Goal: Task Accomplishment & Management: Complete application form

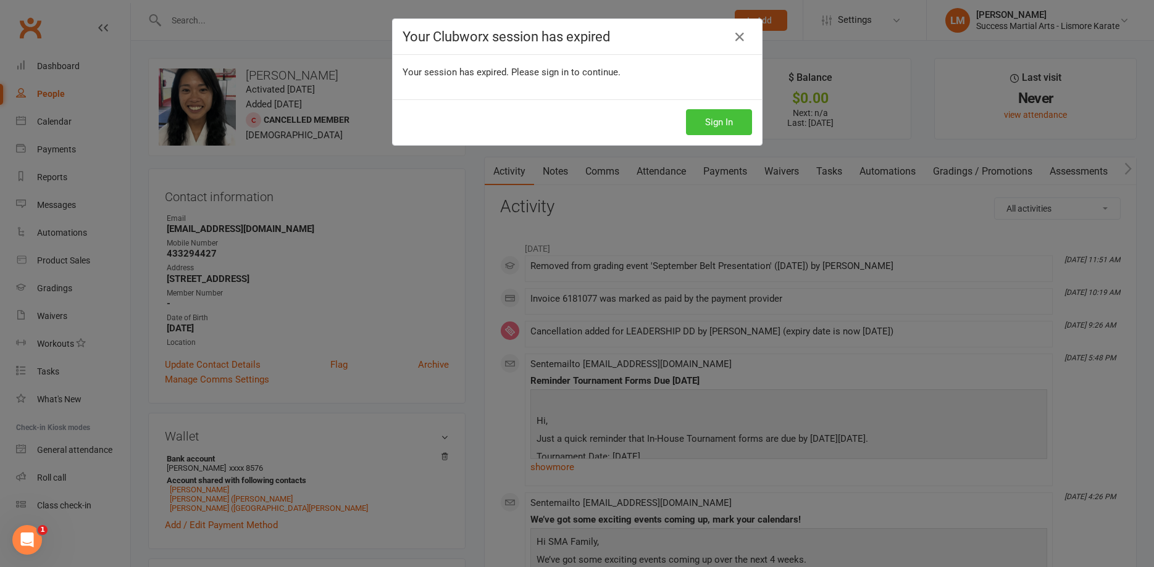
click at [709, 121] on button "Sign In" at bounding box center [719, 122] width 66 height 26
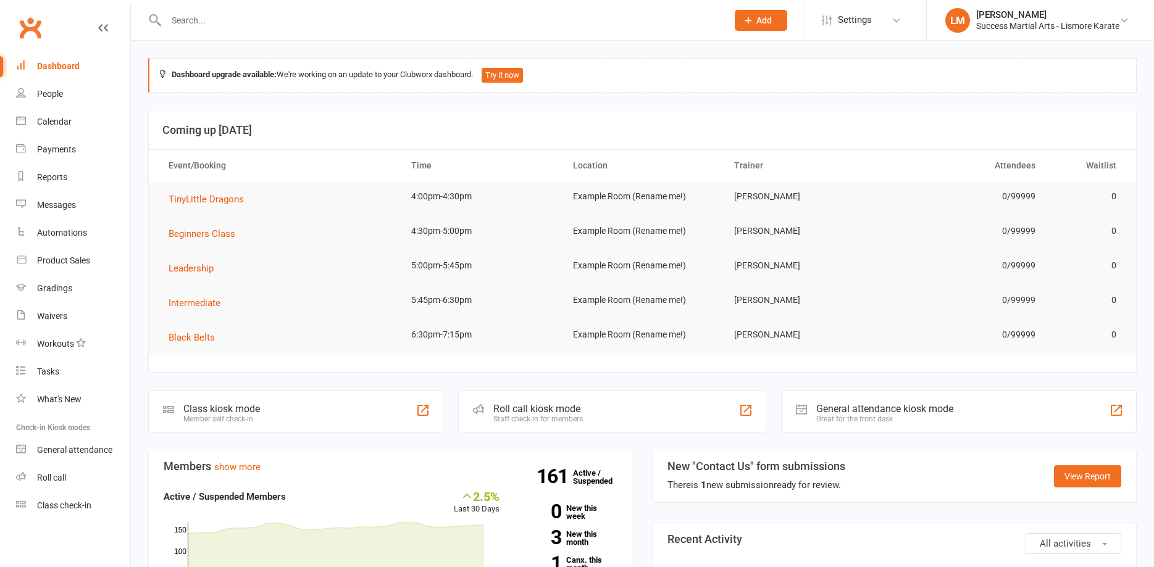
click at [214, 17] on input "text" at bounding box center [440, 20] width 556 height 17
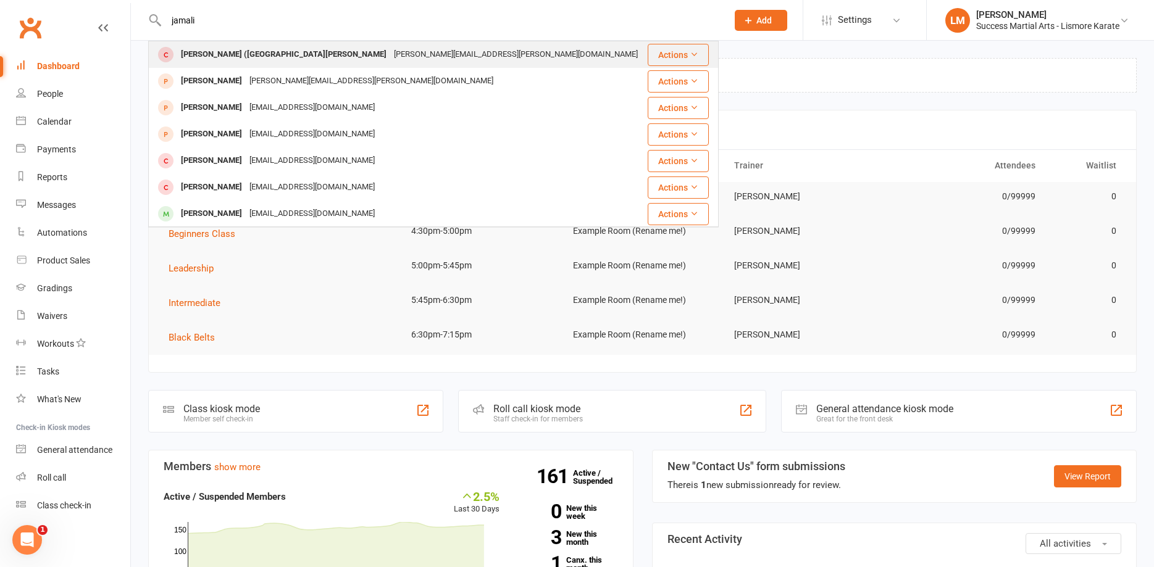
type input "jamali"
click at [252, 55] on div "[PERSON_NAME] ([GEOGRAPHIC_DATA][PERSON_NAME]" at bounding box center [283, 55] width 213 height 18
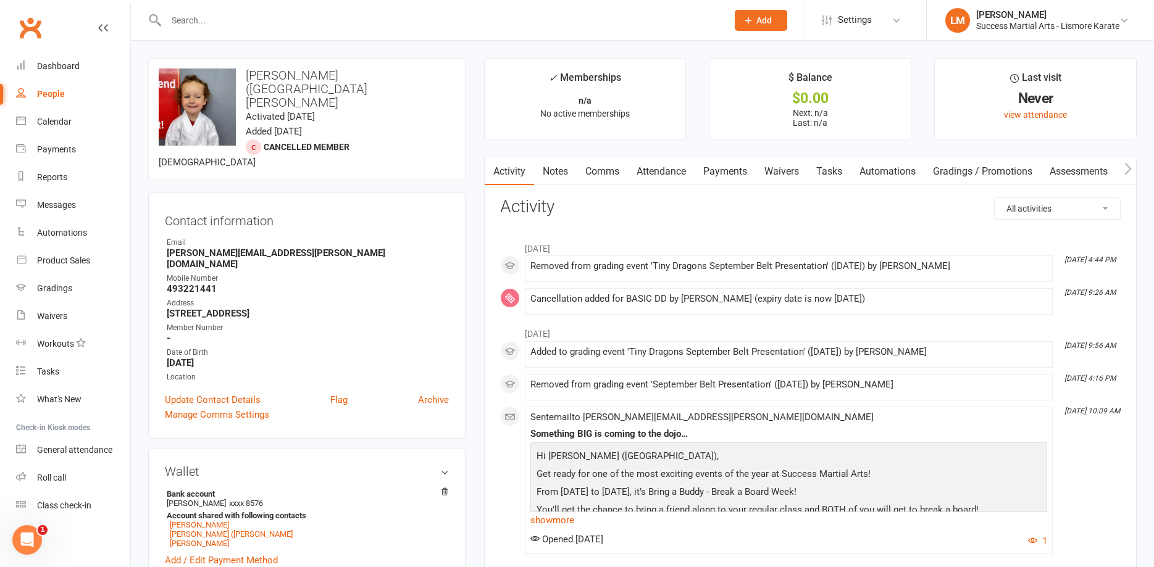
click at [217, 17] on input "text" at bounding box center [440, 20] width 556 height 17
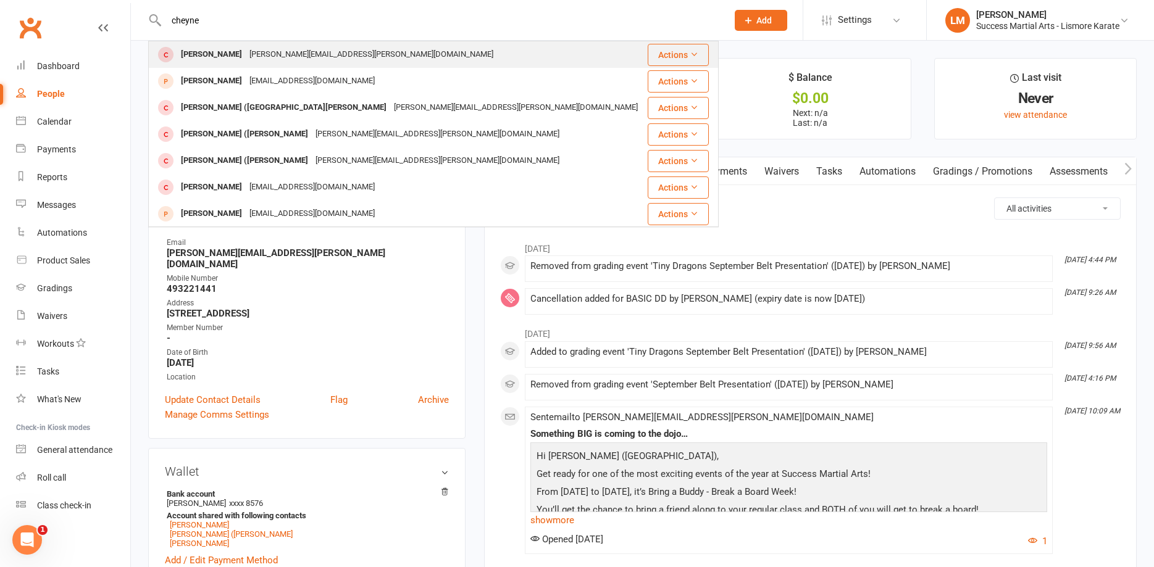
type input "cheyne"
click at [246, 56] on div "[PERSON_NAME][EMAIL_ADDRESS][PERSON_NAME][DOMAIN_NAME]" at bounding box center [371, 55] width 251 height 18
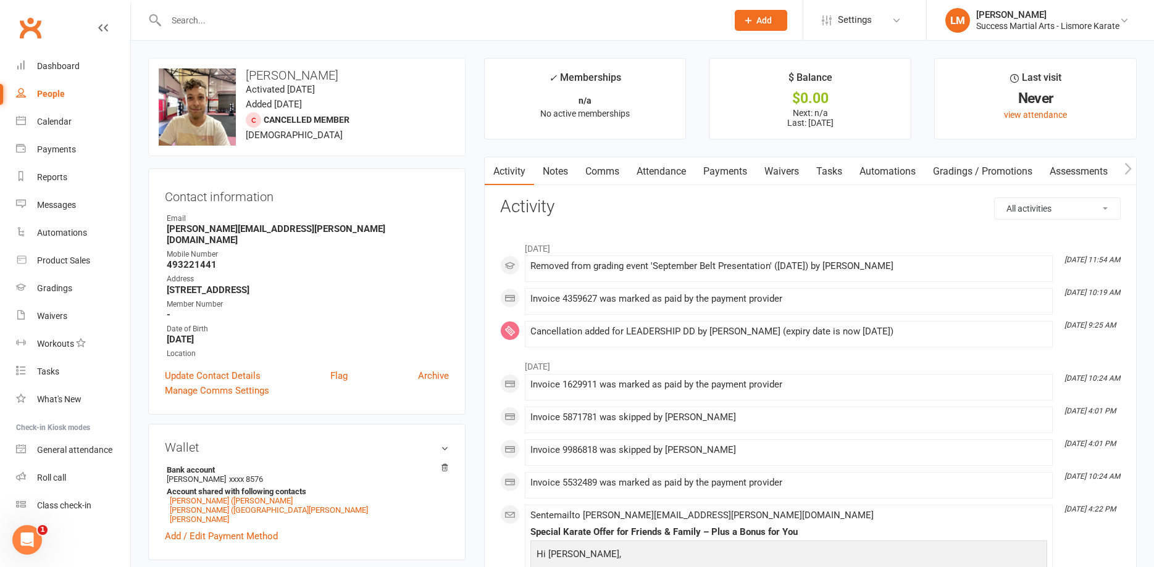
click at [728, 172] on link "Payments" at bounding box center [725, 171] width 61 height 28
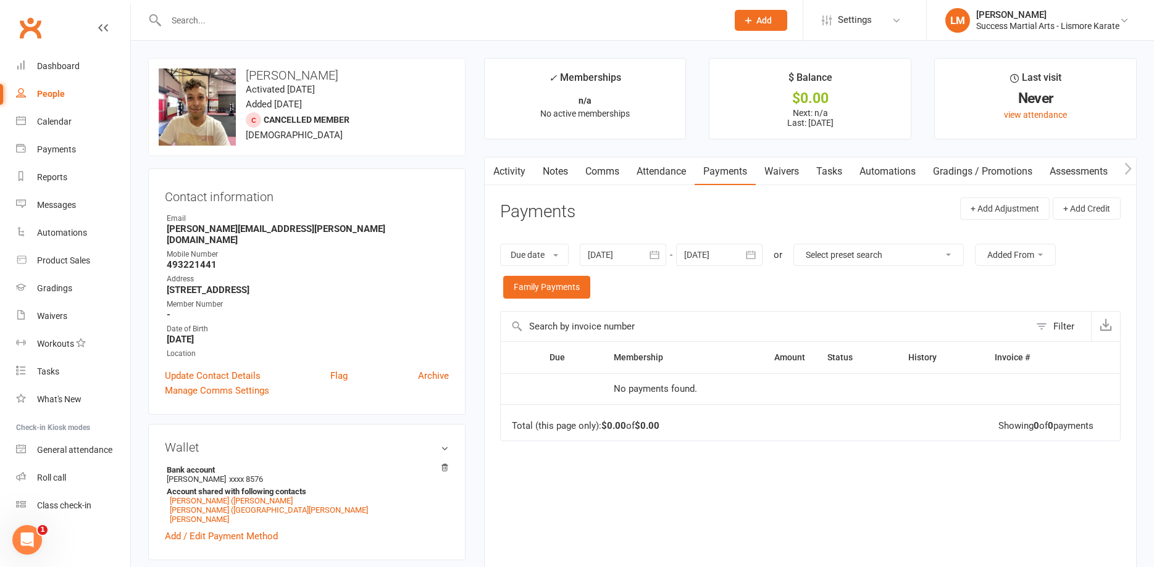
click at [617, 253] on div at bounding box center [623, 255] width 86 height 22
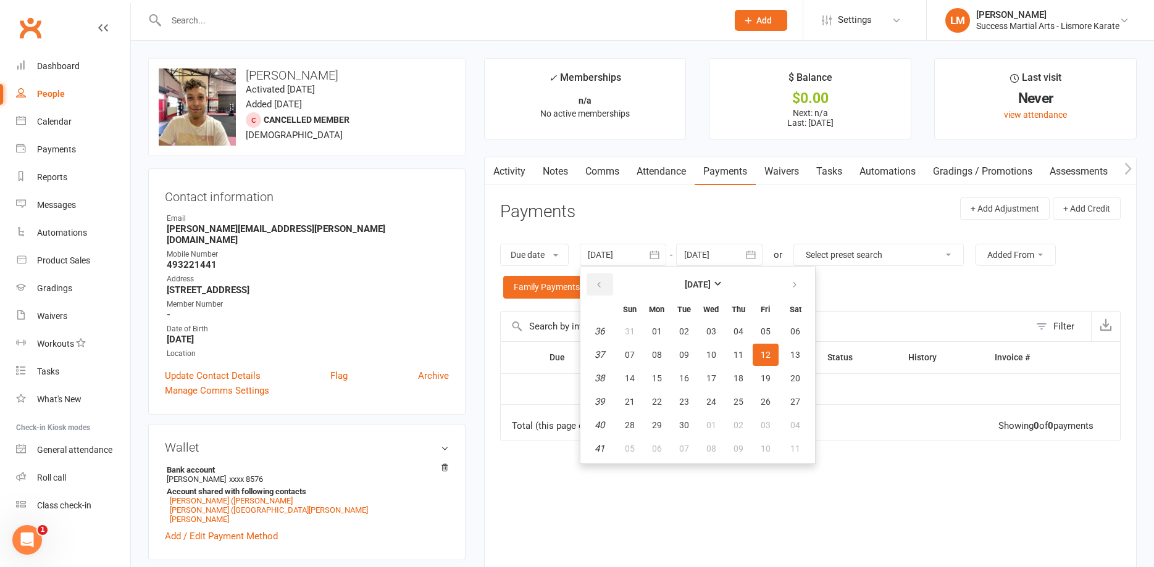
click at [599, 287] on icon "button" at bounding box center [599, 285] width 9 height 10
click at [683, 399] on span "24" at bounding box center [684, 402] width 10 height 10
type input "[DATE]"
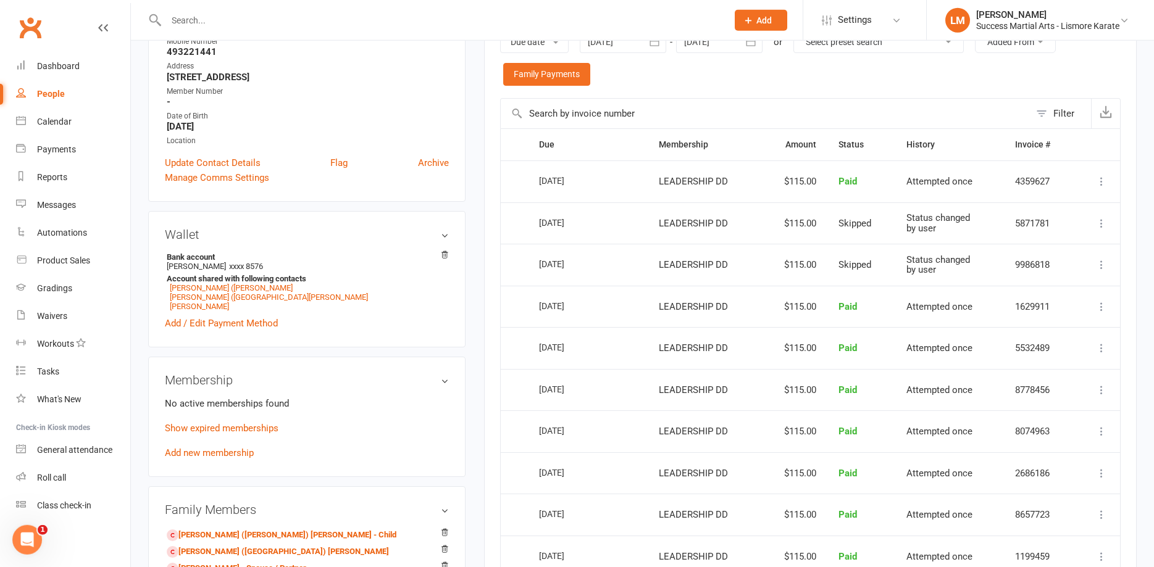
scroll to position [378, 0]
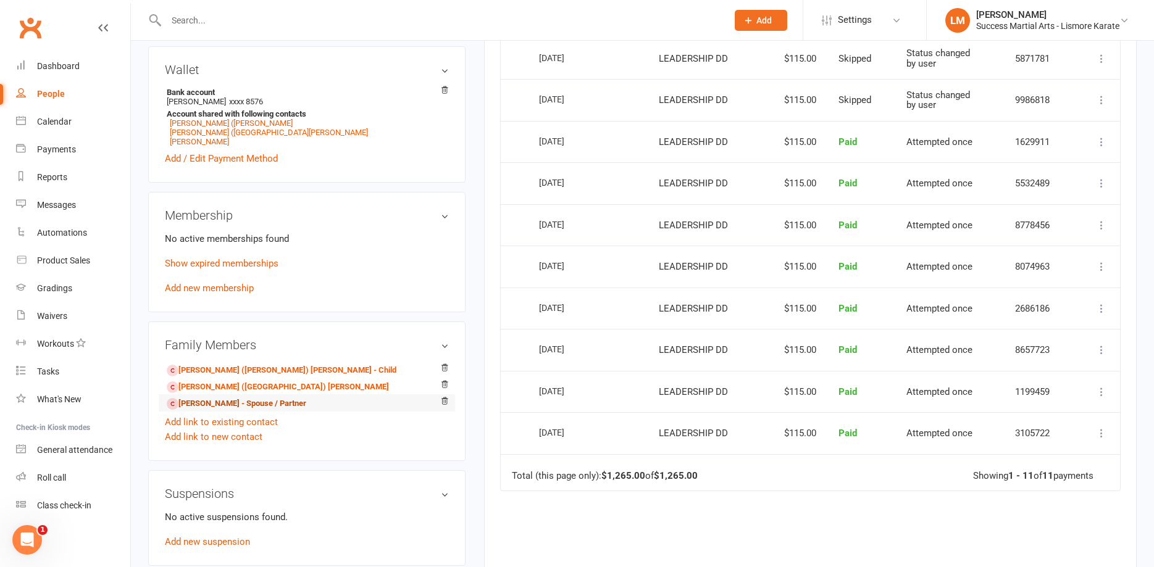
click at [198, 398] on link "[PERSON_NAME] - Spouse / Partner" at bounding box center [237, 404] width 140 height 13
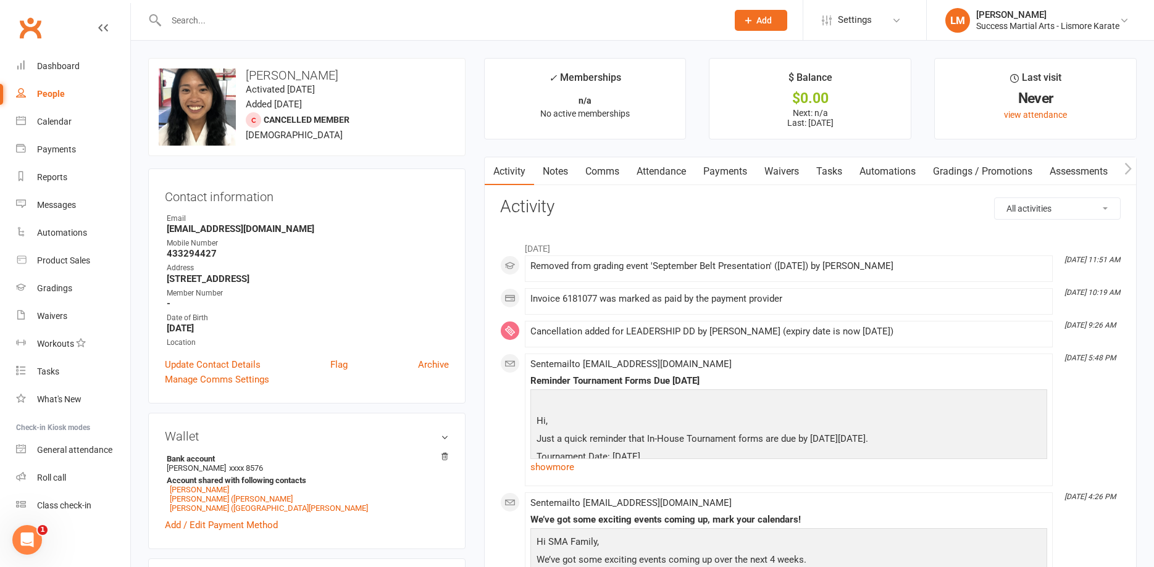
click at [719, 173] on link "Payments" at bounding box center [725, 171] width 61 height 28
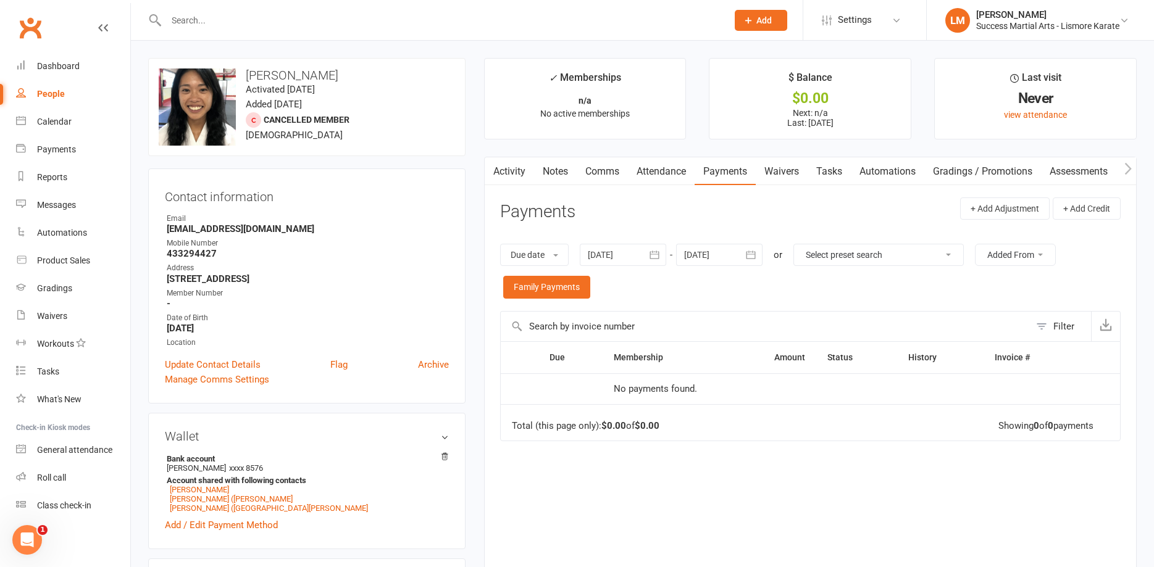
click at [612, 256] on div at bounding box center [623, 255] width 86 height 22
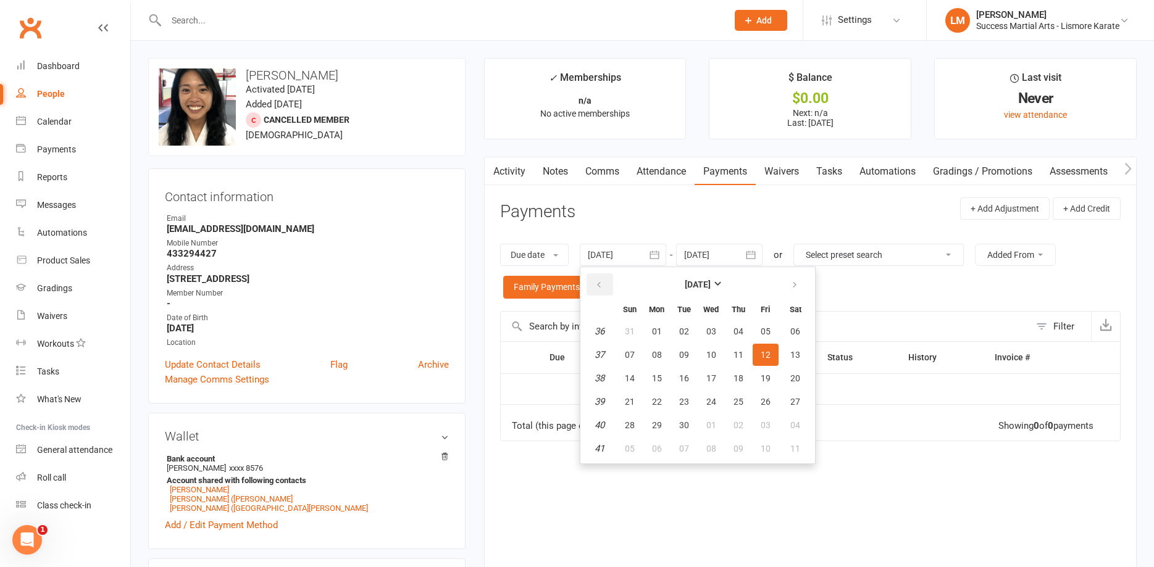
click at [603, 286] on icon "button" at bounding box center [599, 285] width 9 height 10
click at [694, 380] on button "17" at bounding box center [684, 378] width 26 height 22
type input "[DATE]"
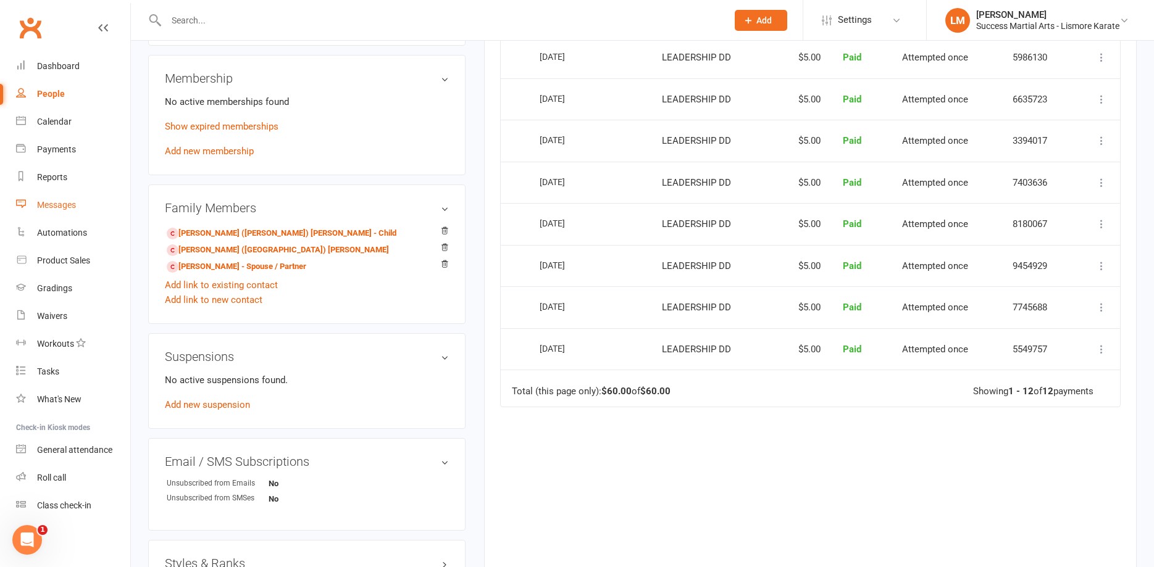
scroll to position [378, 0]
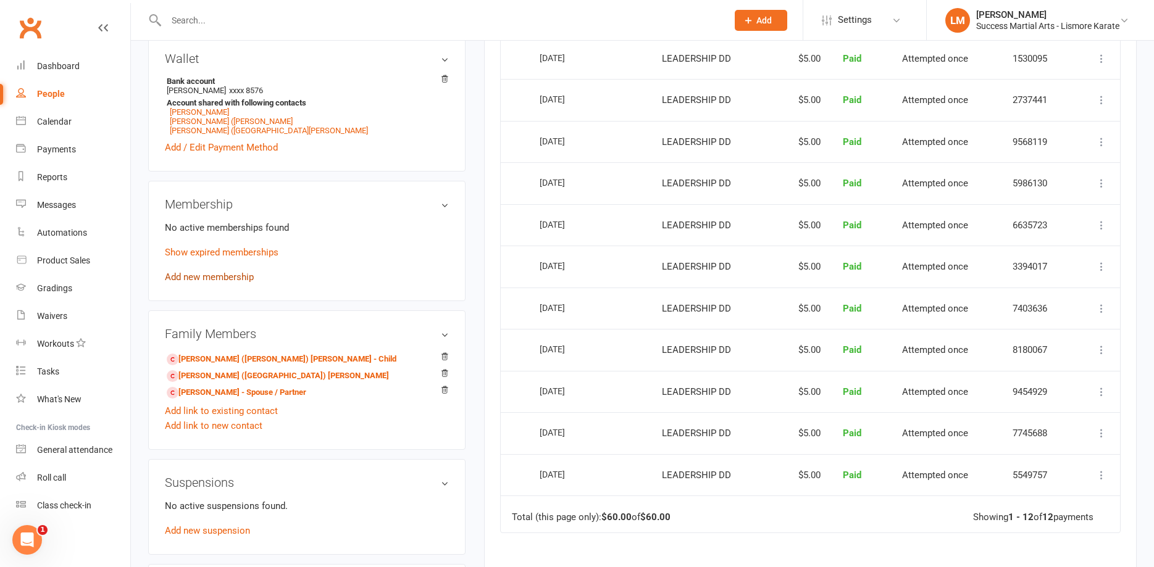
click at [196, 276] on link "Add new membership" at bounding box center [209, 277] width 89 height 11
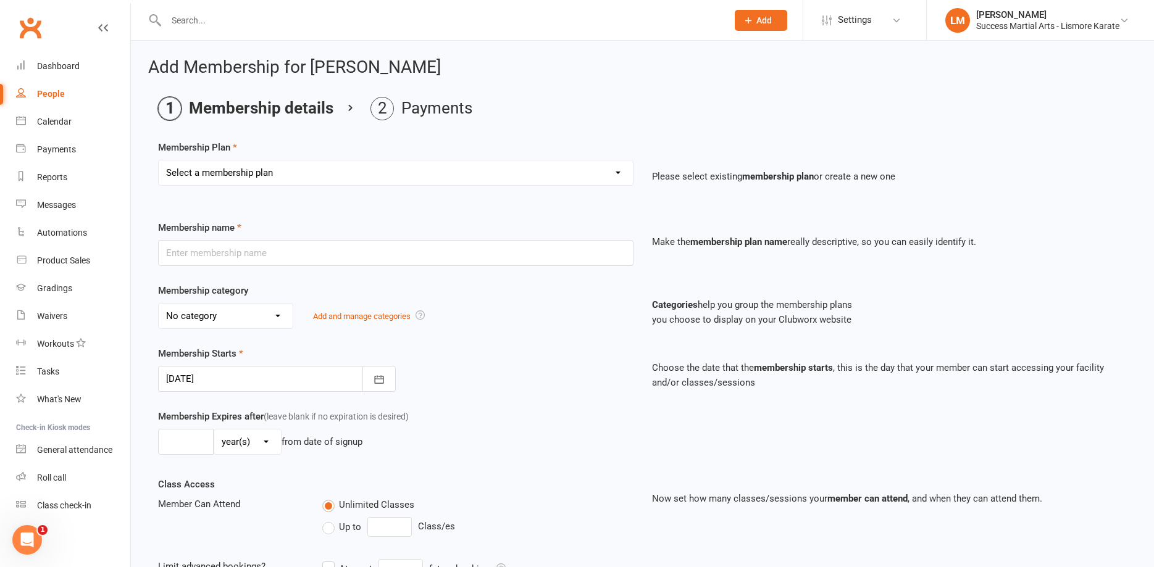
click at [159, 161] on select "Select a membership plan Create new Membership Plan BASIC DD BASIC PIF Free Tri…" at bounding box center [396, 173] width 474 height 25
select select "6"
click option "LEADERSHIP DD" at bounding box center [0, 0] width 0 height 0
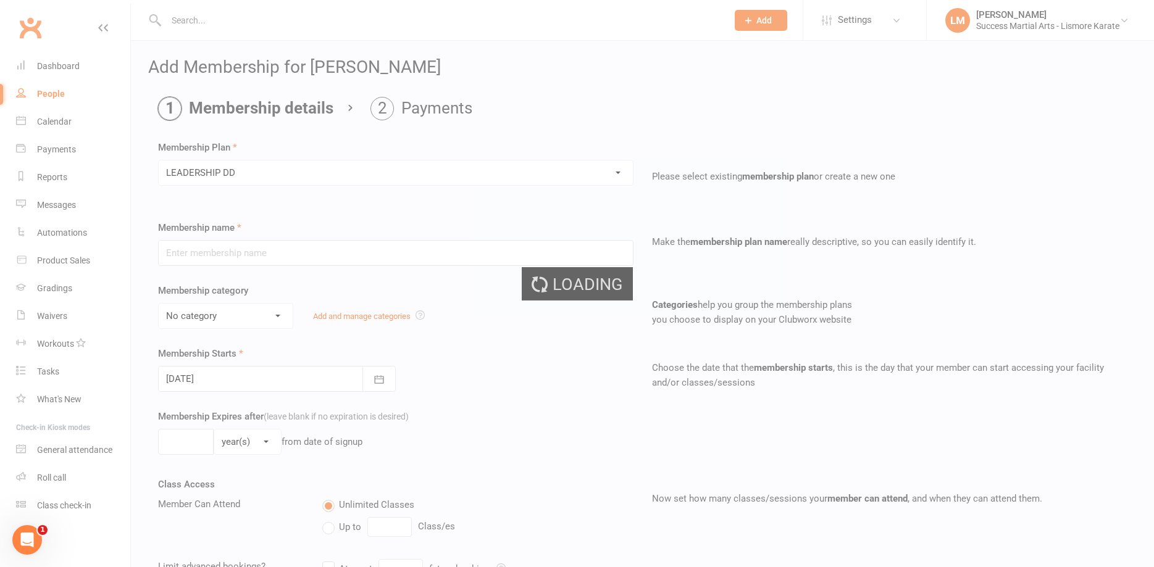
type input "LEADERSHIP DD"
select select "2"
type input "0"
select select "0"
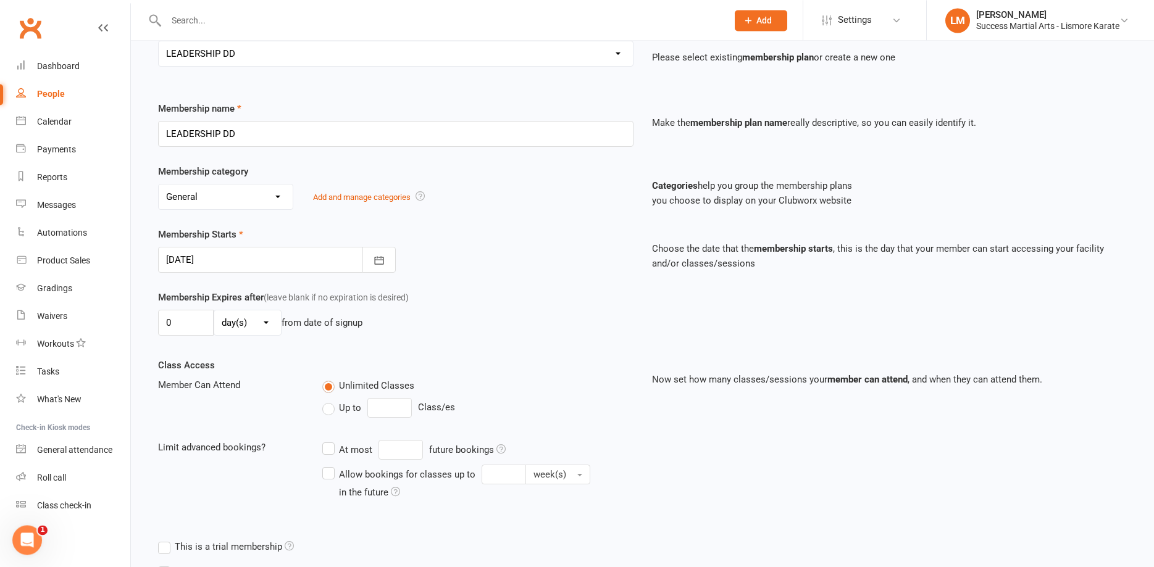
scroll to position [126, 0]
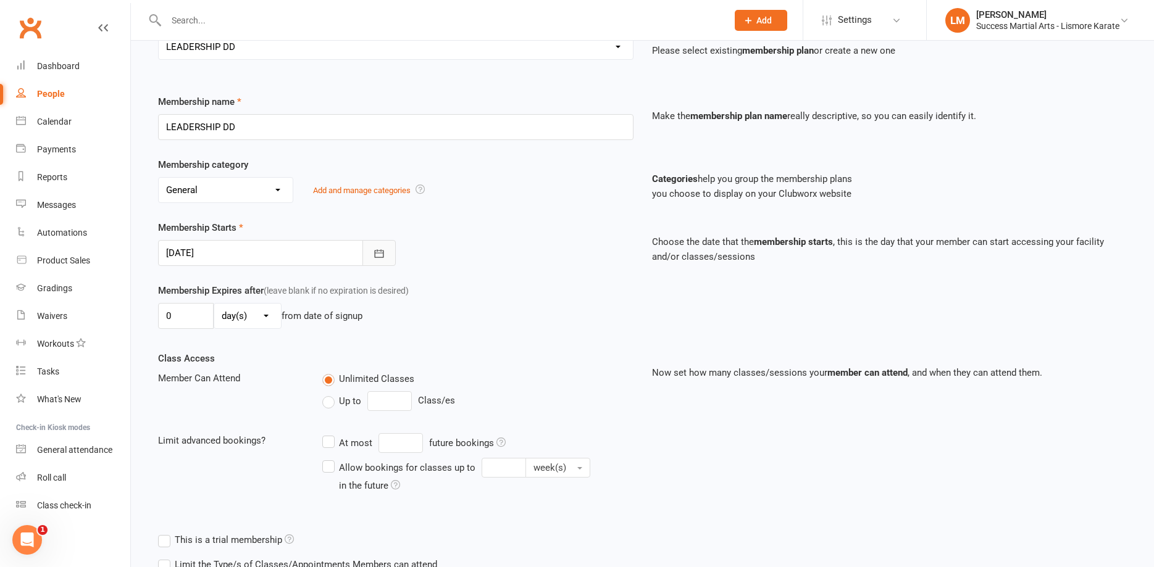
click at [377, 257] on icon "button" at bounding box center [379, 254] width 12 height 12
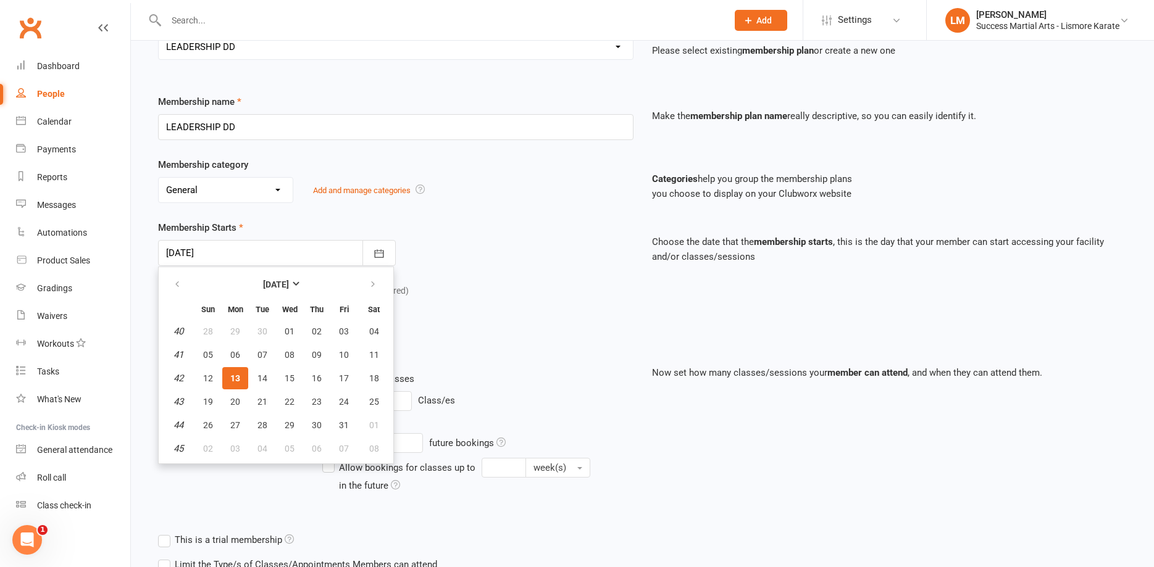
click at [232, 382] on span "13" at bounding box center [235, 379] width 10 height 10
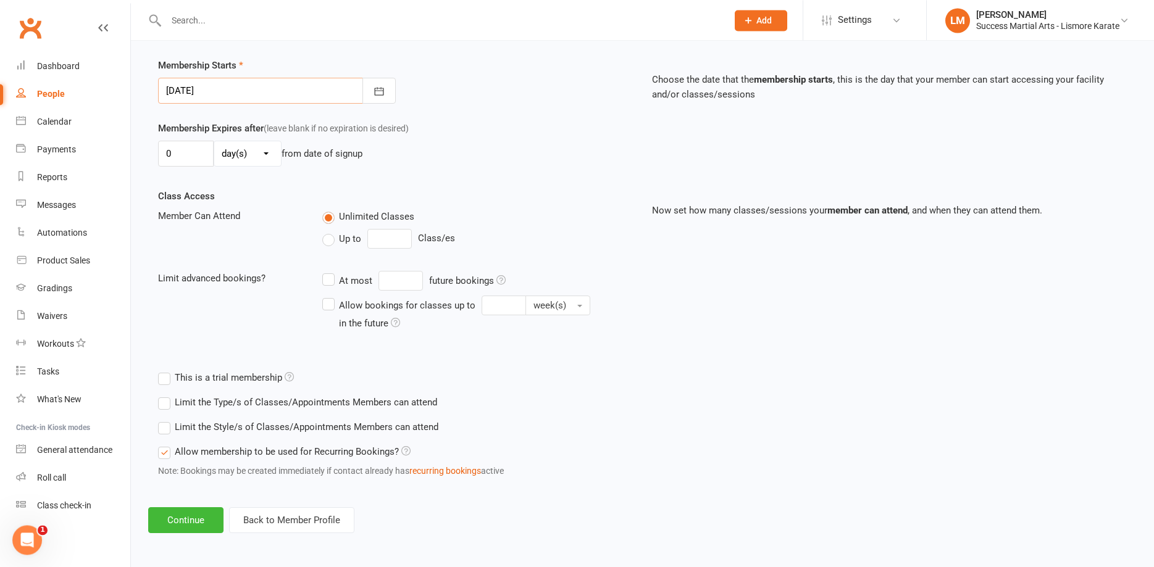
scroll to position [289, 0]
click at [174, 523] on button "Continue" at bounding box center [185, 520] width 75 height 26
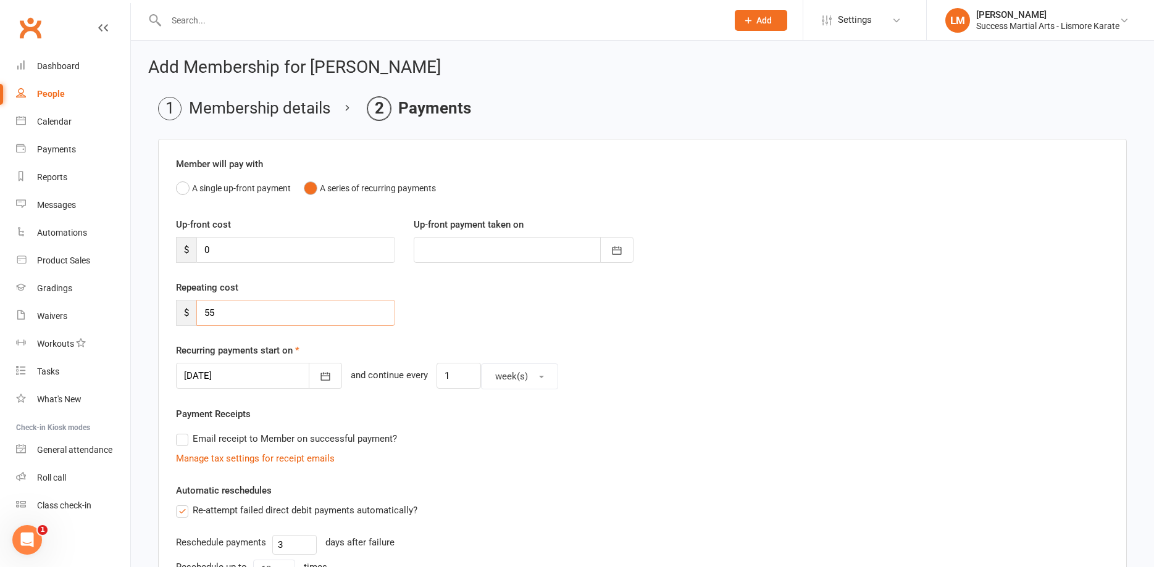
drag, startPoint x: 213, startPoint y: 309, endPoint x: 173, endPoint y: 313, distance: 39.7
click at [196, 313] on input "55" at bounding box center [295, 313] width 199 height 26
type input "40"
click at [319, 378] on icon "button" at bounding box center [325, 376] width 12 height 12
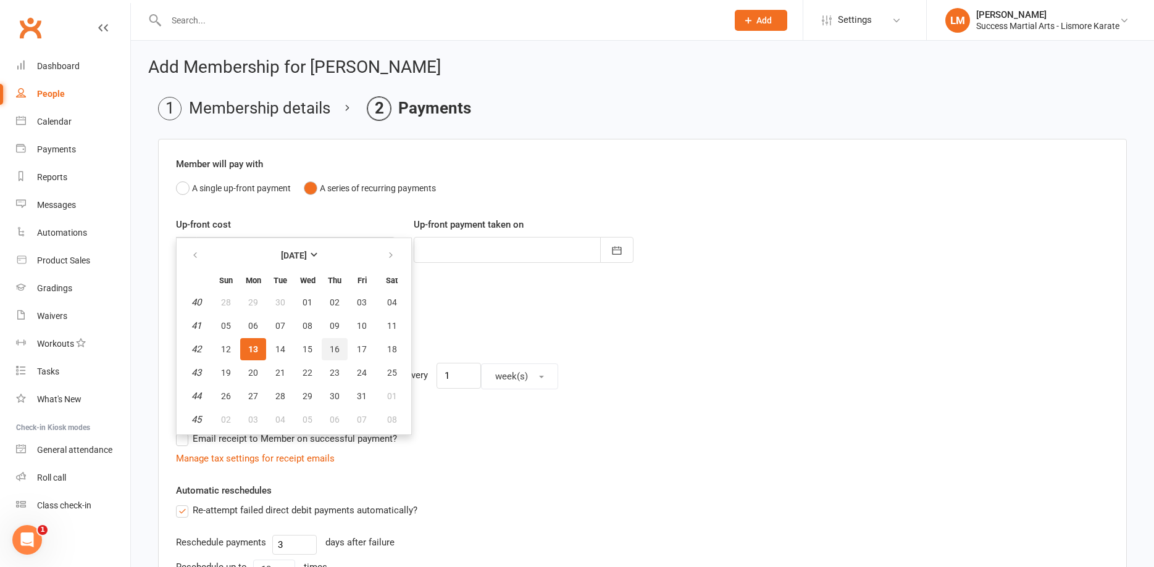
click at [333, 348] on span "16" at bounding box center [335, 349] width 10 height 10
type input "[DATE]"
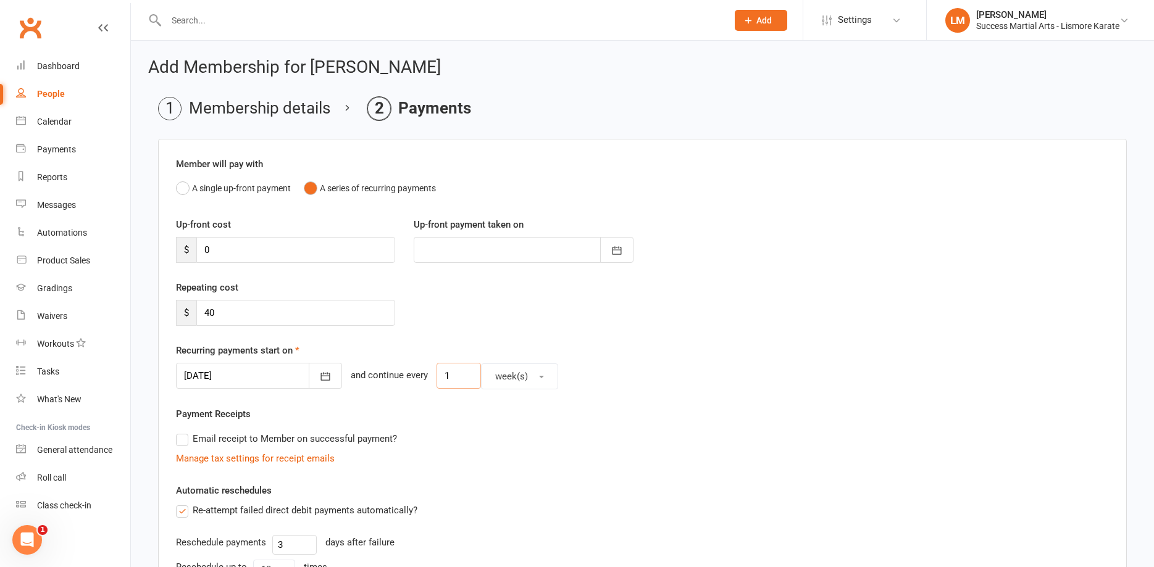
drag, startPoint x: 457, startPoint y: 382, endPoint x: 427, endPoint y: 383, distance: 30.3
click at [436, 383] on input "1" at bounding box center [458, 376] width 44 height 26
type input "2"
drag, startPoint x: 231, startPoint y: 312, endPoint x: 188, endPoint y: 312, distance: 43.2
click at [196, 312] on input "40" at bounding box center [295, 313] width 199 height 26
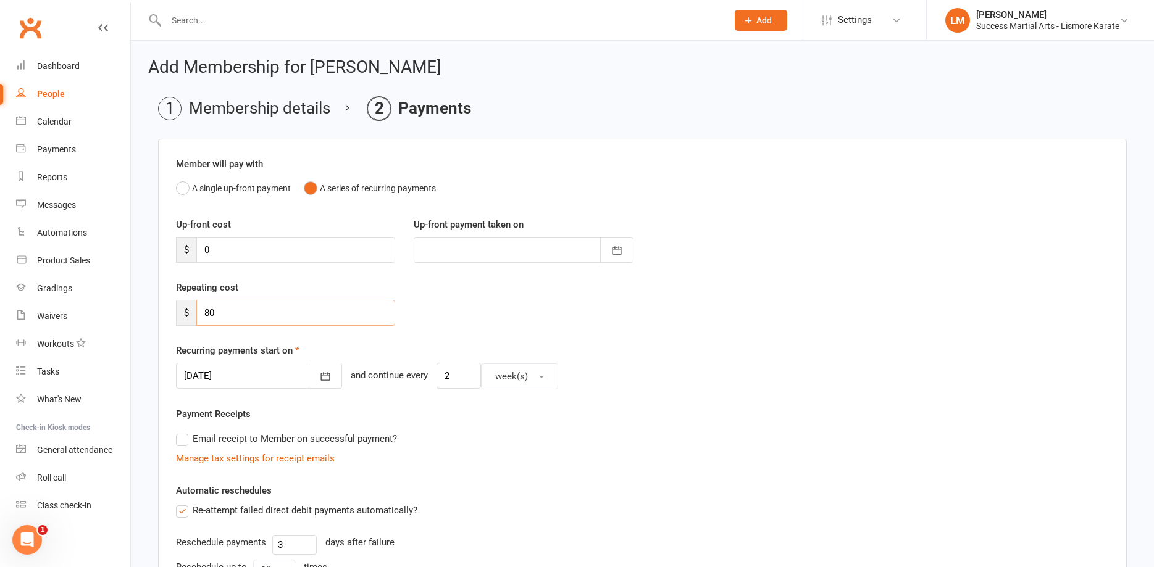
type input "80"
click at [733, 403] on div "Member will pay with A single up-front payment A series of recurring payments U…" at bounding box center [642, 457] width 969 height 636
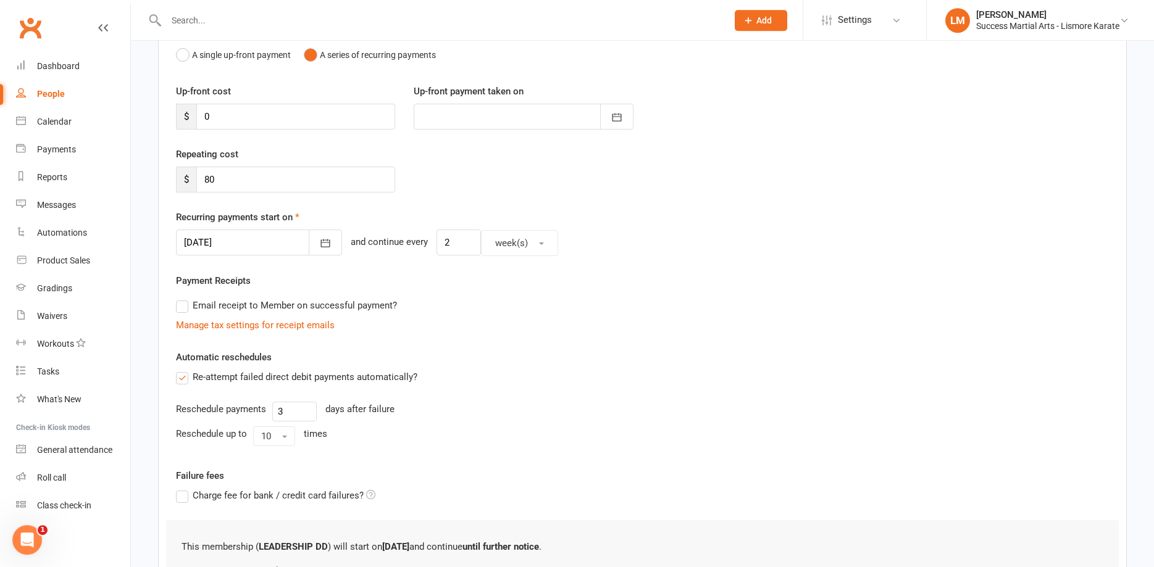
scroll to position [280, 0]
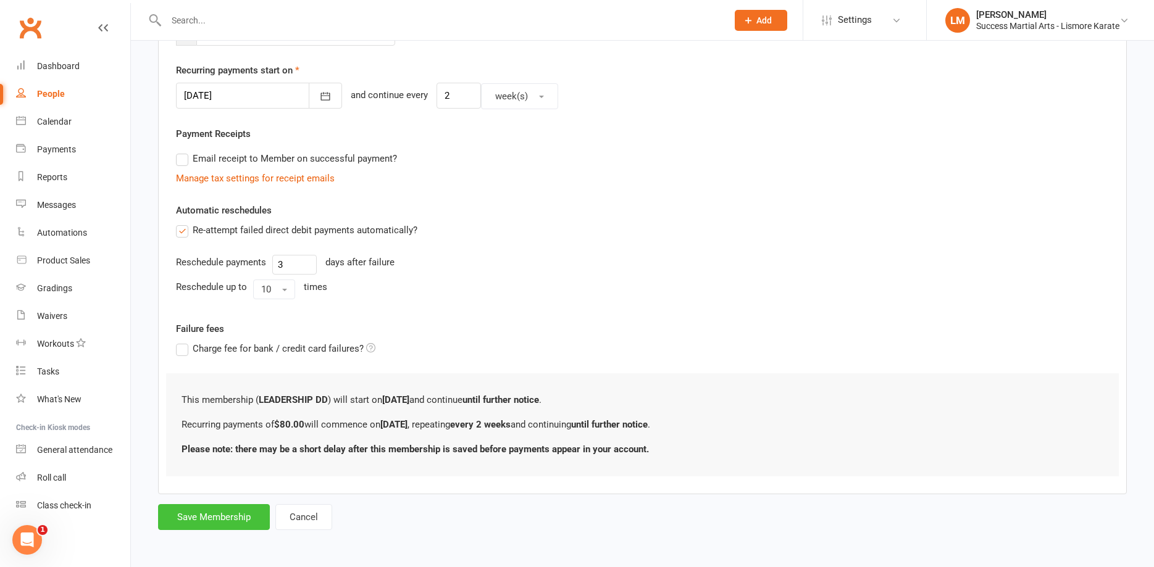
click at [193, 517] on button "Save Membership" at bounding box center [214, 517] width 112 height 26
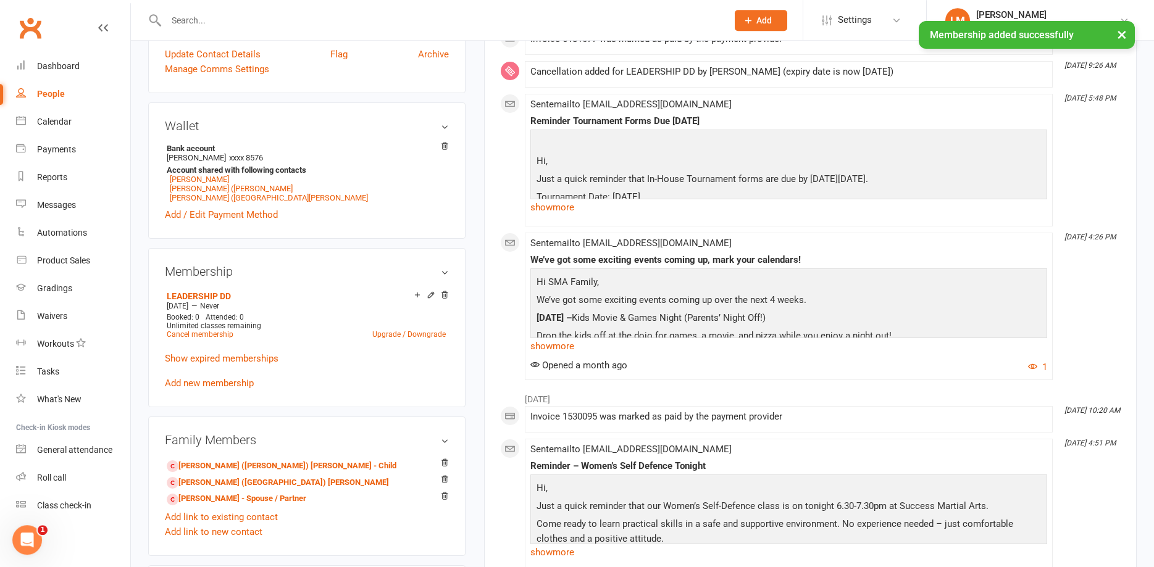
scroll to position [315, 0]
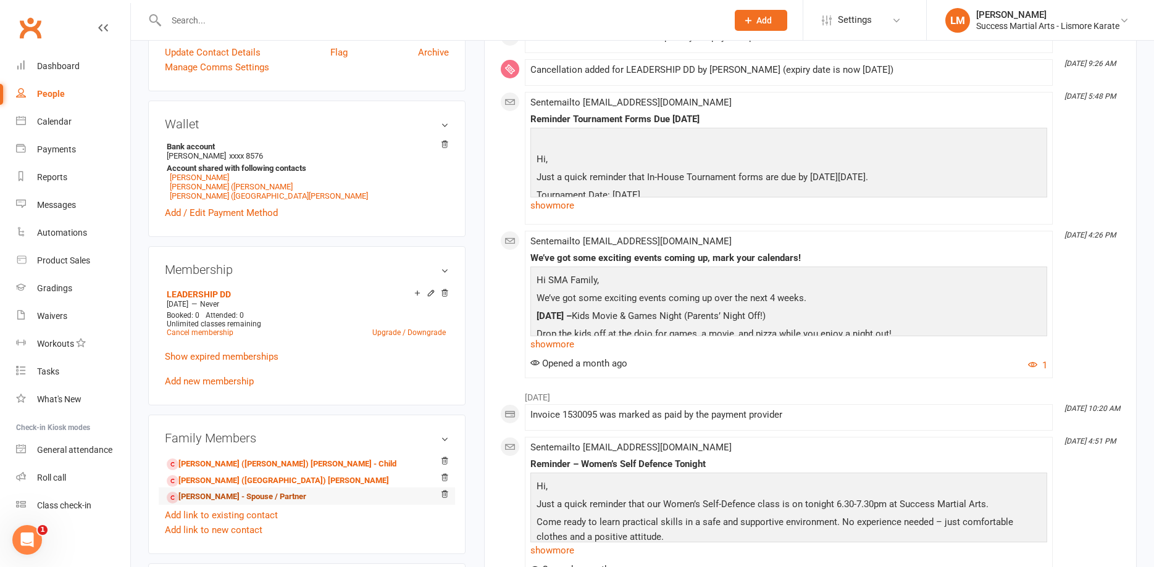
click at [199, 498] on link "[PERSON_NAME] - Spouse / Partner" at bounding box center [237, 497] width 140 height 13
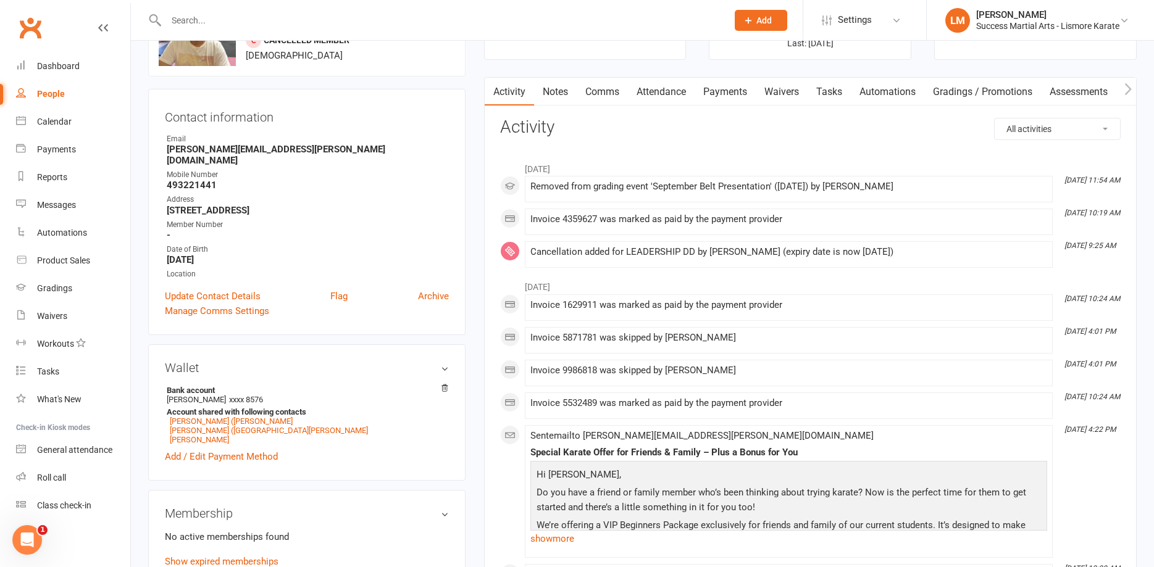
scroll to position [189, 0]
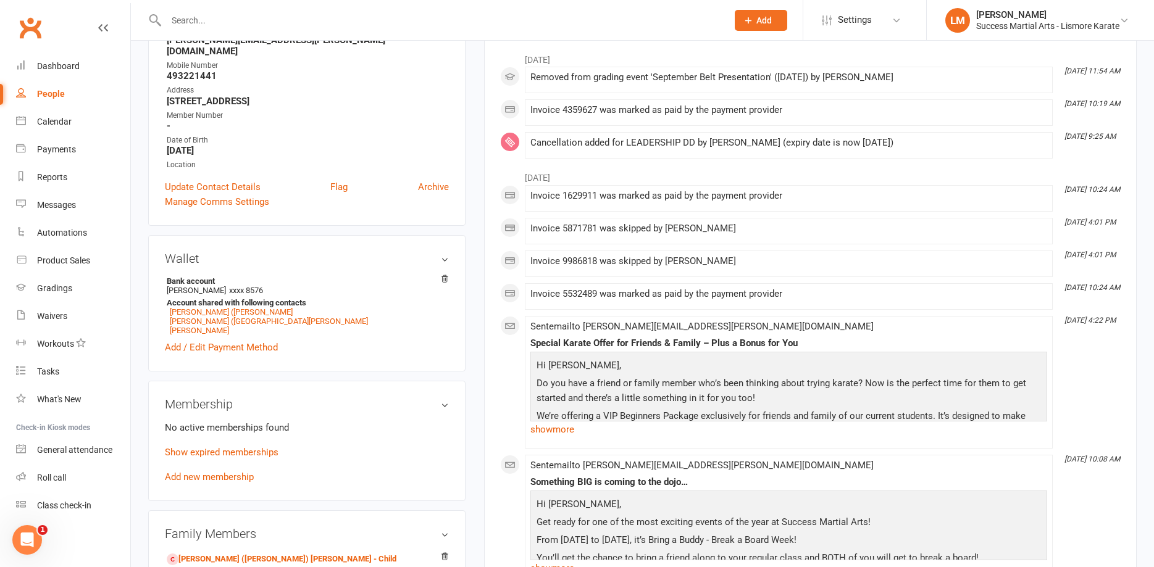
click at [188, 460] on div "No active memberships found Show expired memberships Add new membership" at bounding box center [307, 452] width 284 height 64
click at [202, 472] on link "Add new membership" at bounding box center [209, 477] width 89 height 11
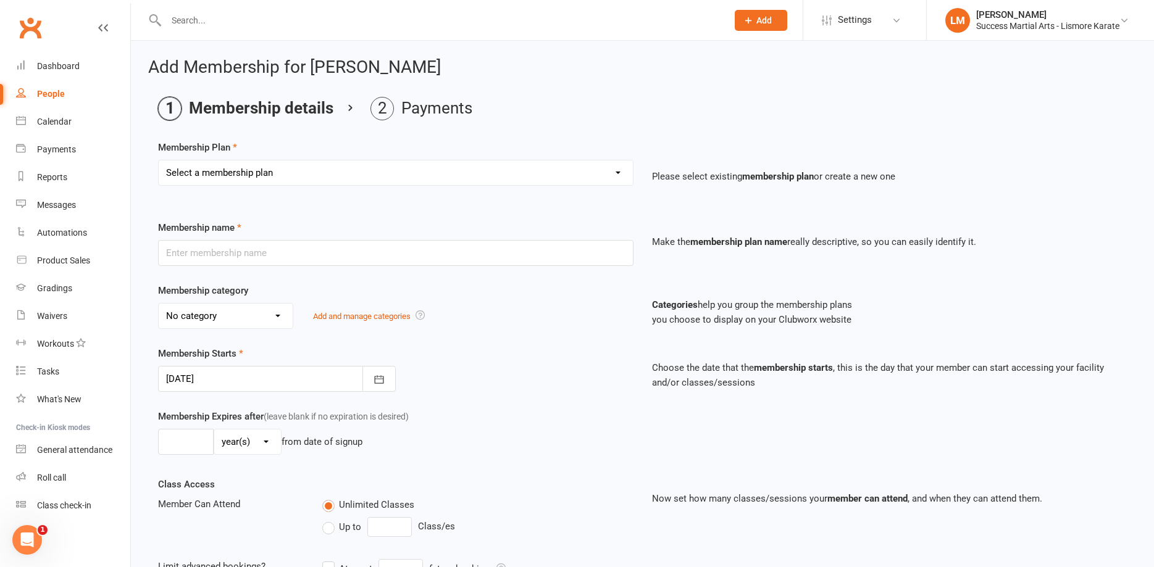
click at [159, 161] on select "Select a membership plan Create new Membership Plan BASIC DD BASIC PIF Free Tri…" at bounding box center [396, 173] width 474 height 25
select select "6"
click option "LEADERSHIP DD" at bounding box center [0, 0] width 0 height 0
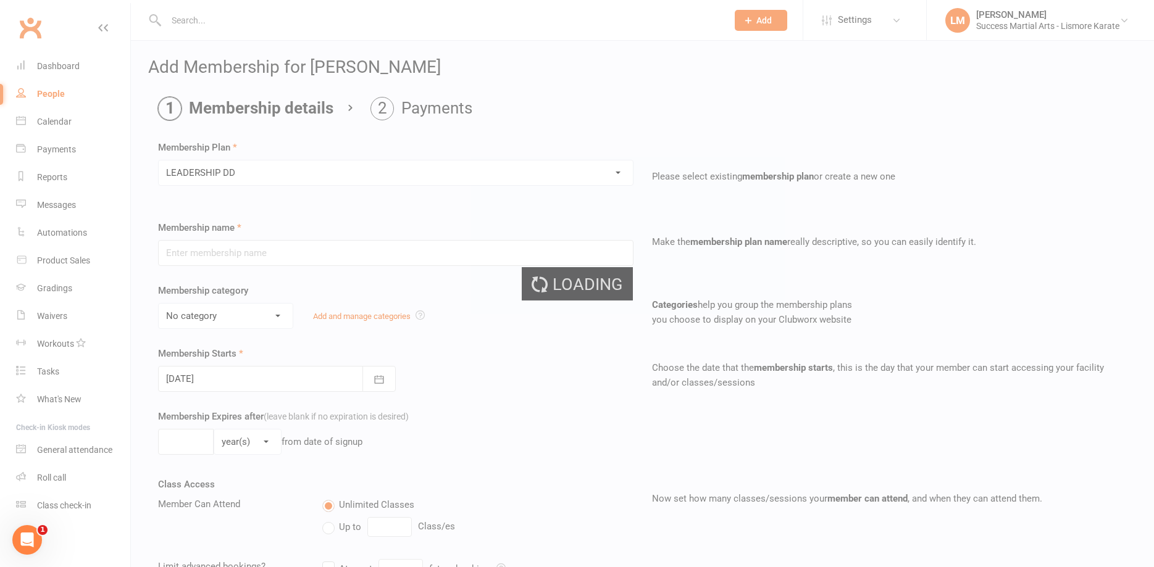
type input "LEADERSHIP DD"
select select "2"
type input "0"
select select "0"
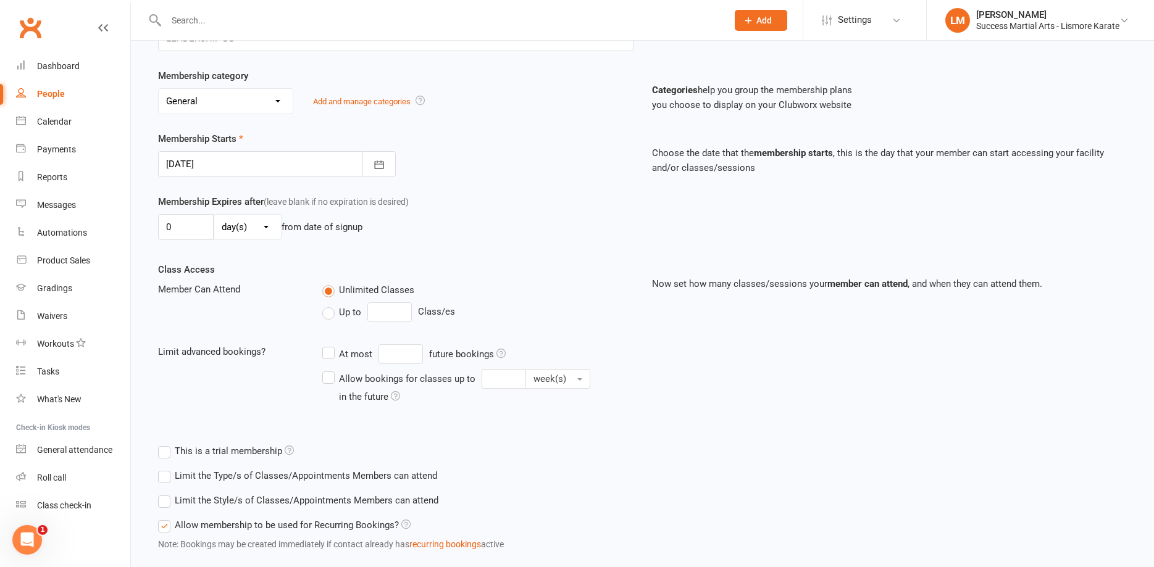
scroll to position [252, 0]
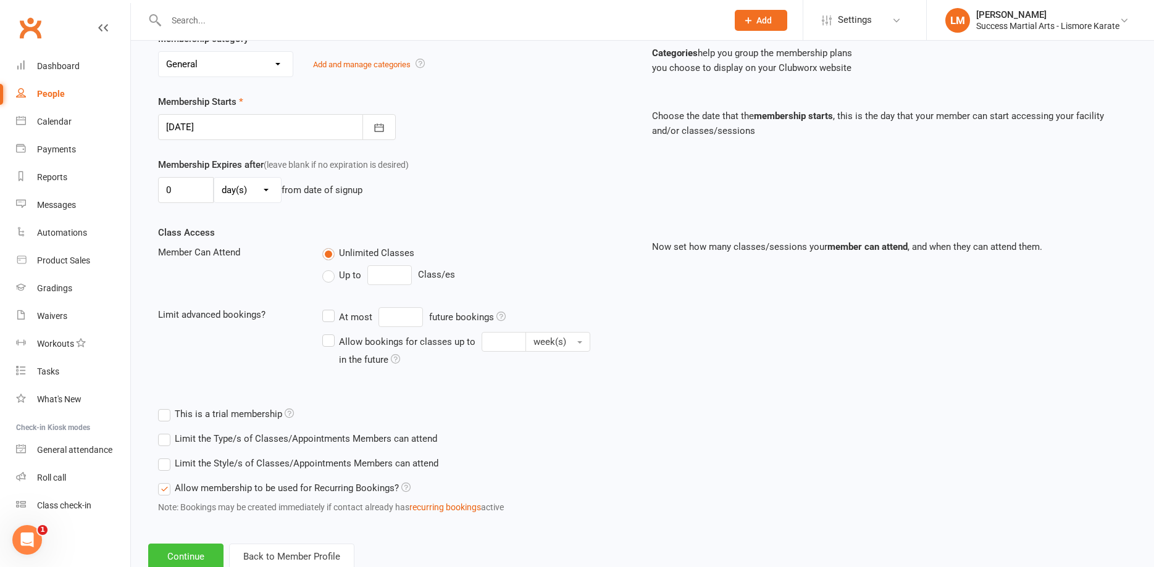
click at [201, 555] on button "Continue" at bounding box center [185, 557] width 75 height 26
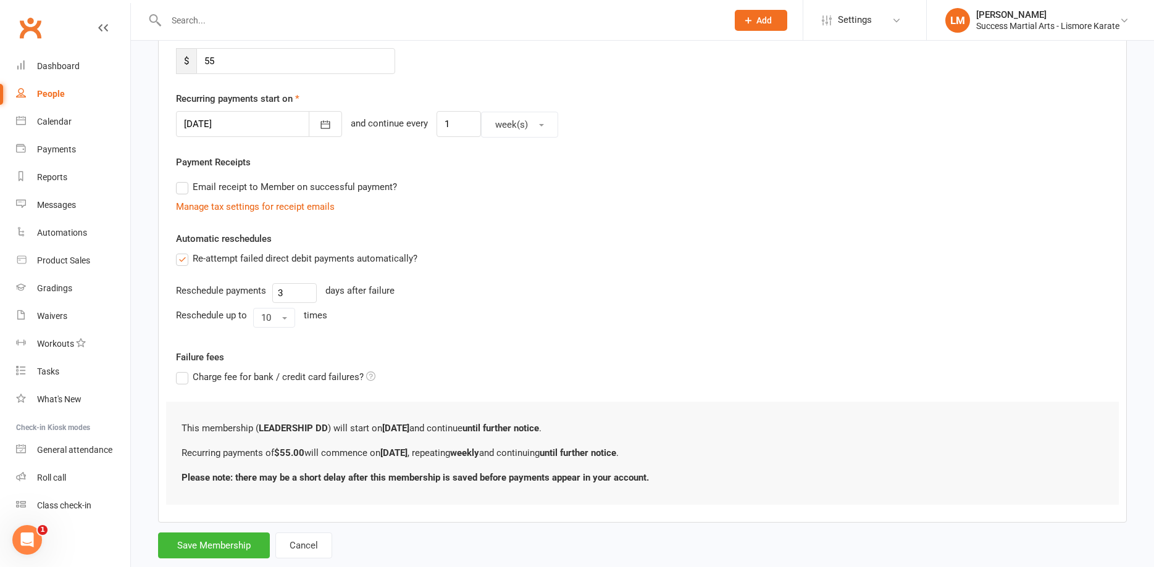
scroll to position [0, 0]
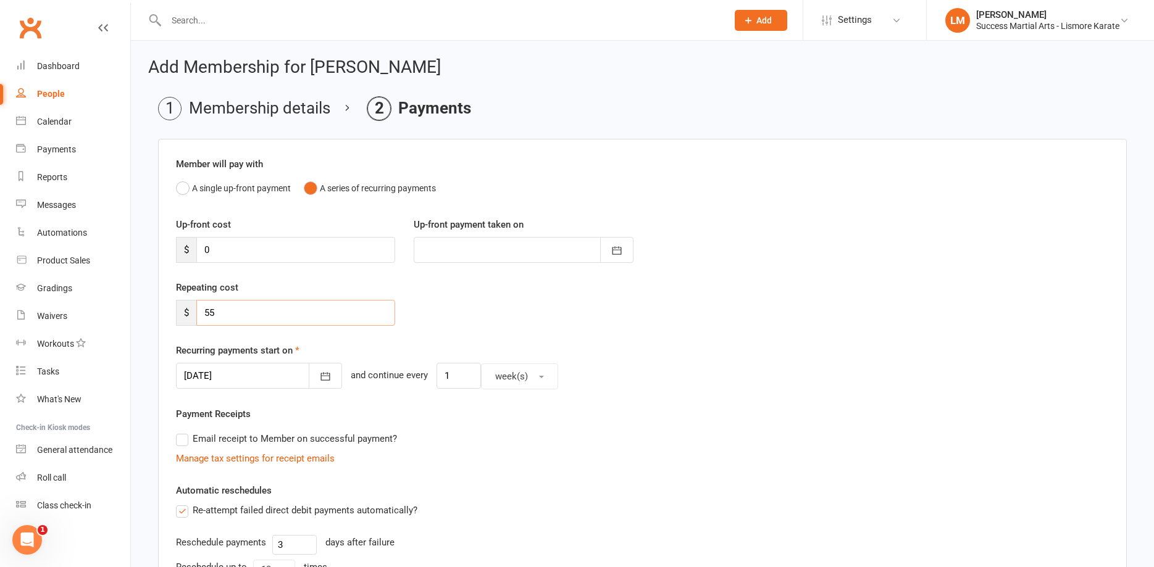
drag, startPoint x: 216, startPoint y: 314, endPoint x: 162, endPoint y: 312, distance: 53.7
click at [196, 312] on input "55" at bounding box center [295, 313] width 199 height 26
type input "90"
drag, startPoint x: 454, startPoint y: 380, endPoint x: 418, endPoint y: 378, distance: 35.9
click at [436, 378] on input "1" at bounding box center [458, 376] width 44 height 26
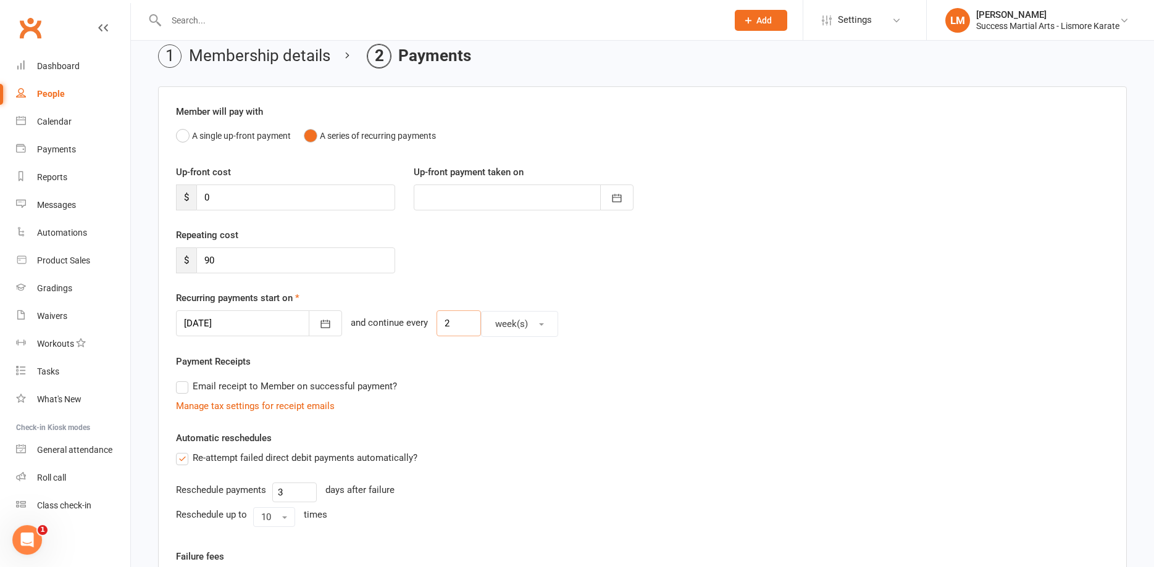
scroll to position [189, 0]
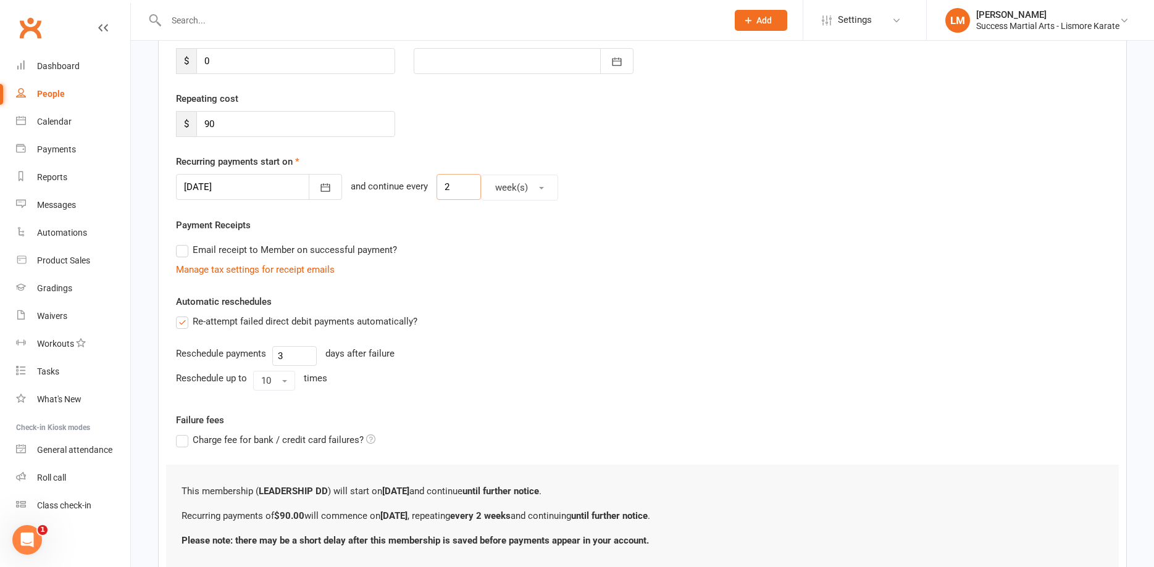
type input "2"
click at [215, 186] on div at bounding box center [259, 187] width 166 height 26
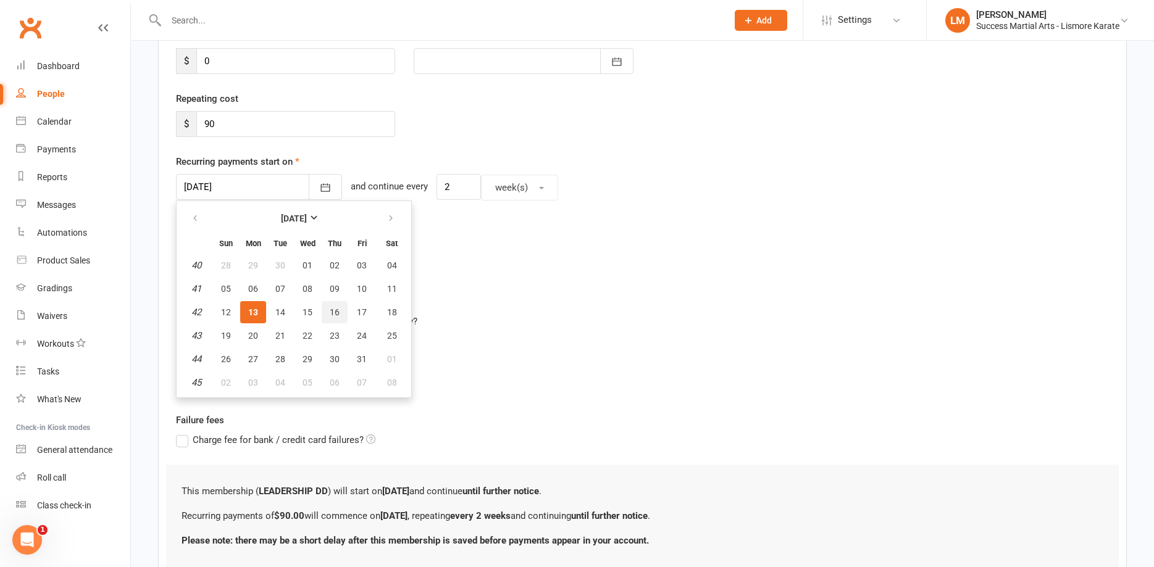
click at [335, 313] on span "16" at bounding box center [335, 312] width 10 height 10
type input "[DATE]"
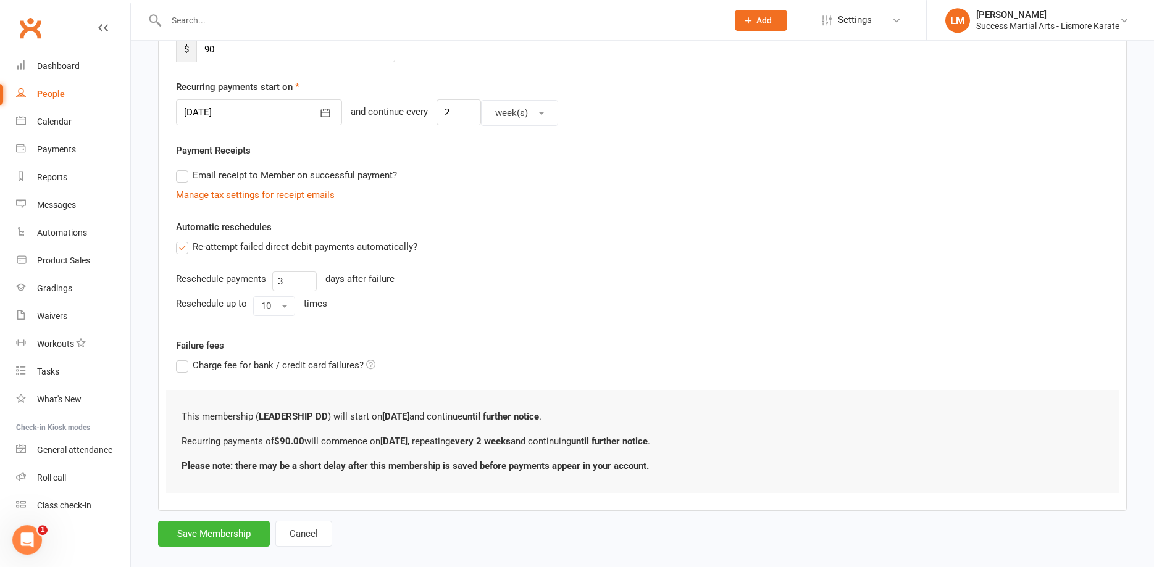
scroll to position [280, 0]
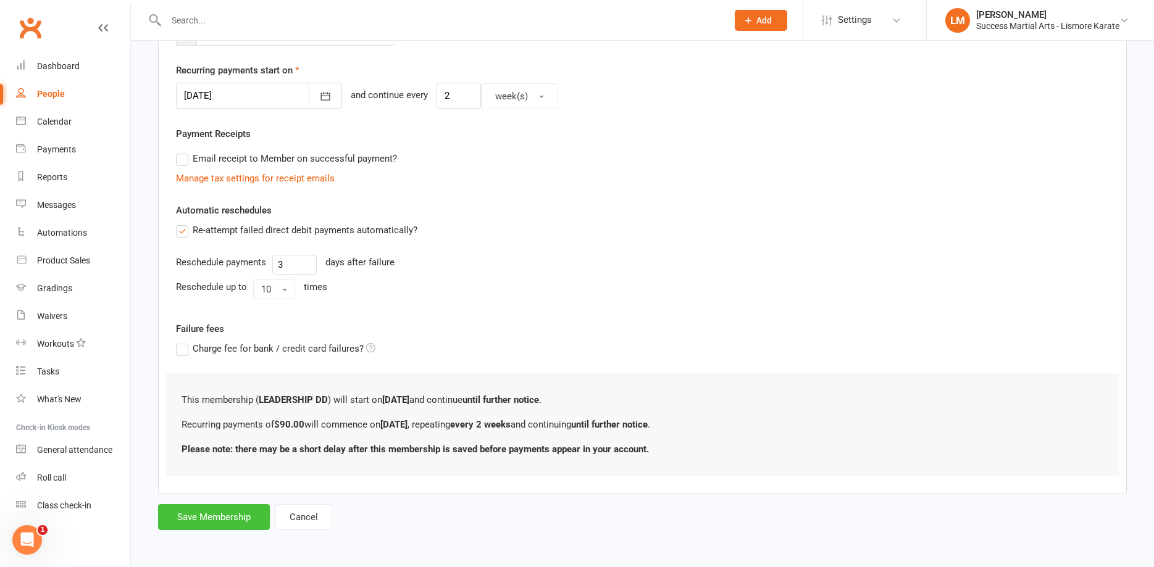
click at [206, 522] on button "Save Membership" at bounding box center [214, 517] width 112 height 26
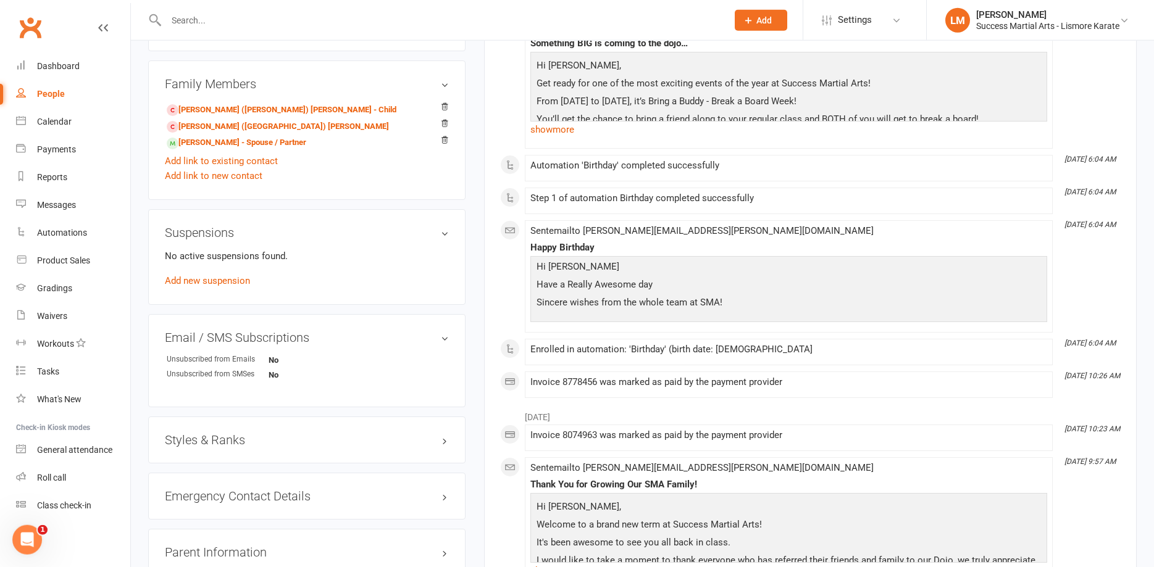
scroll to position [693, 0]
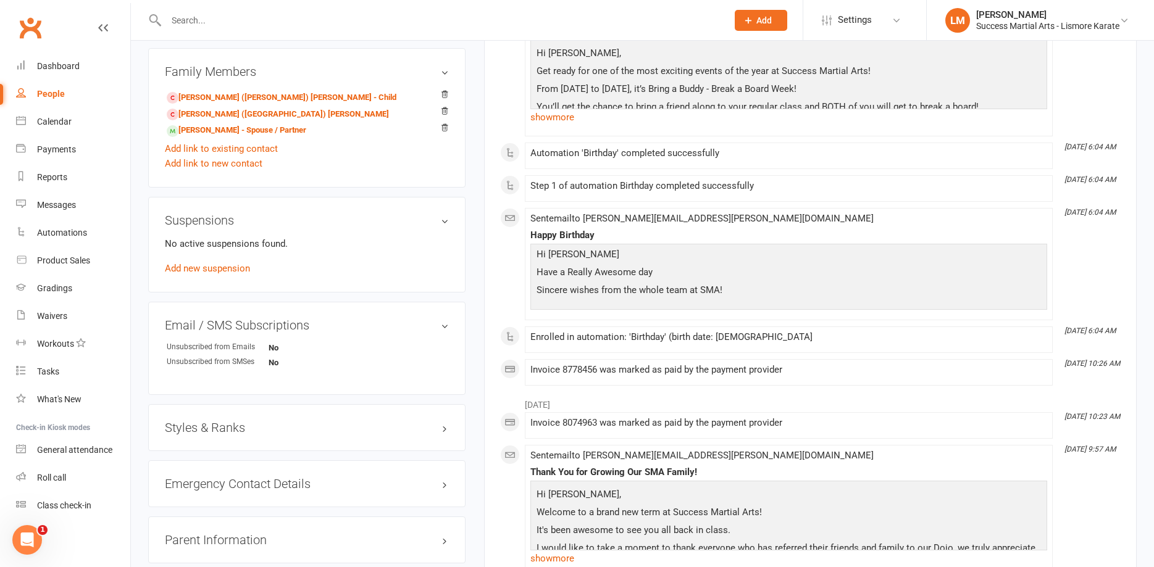
click at [440, 421] on h3 "Styles & Ranks" at bounding box center [307, 428] width 284 height 14
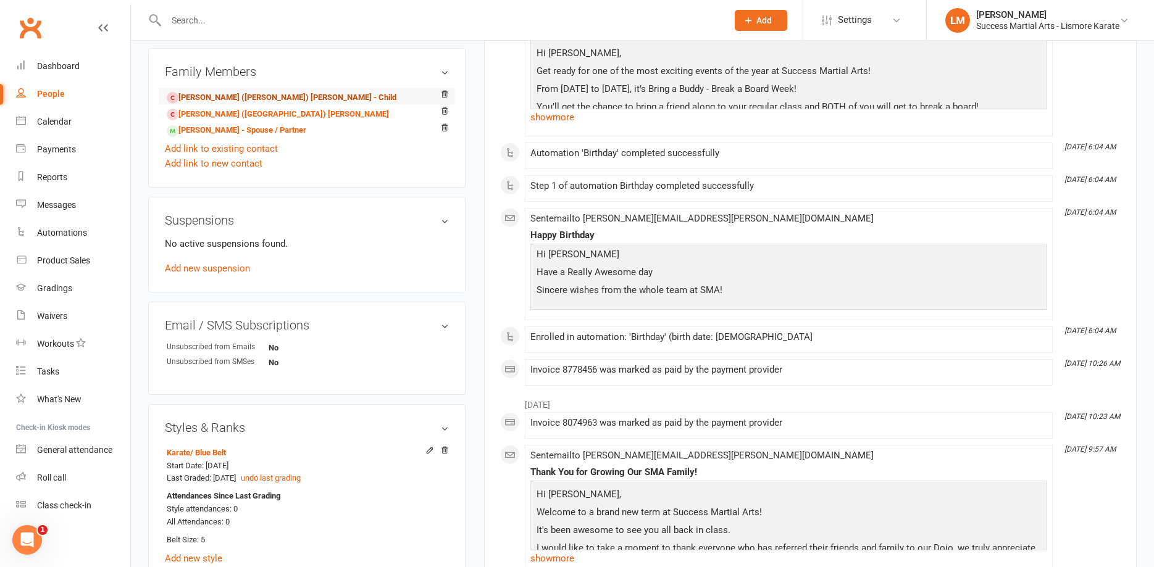
click at [196, 91] on link "[PERSON_NAME] ([PERSON_NAME]) [PERSON_NAME] - Child" at bounding box center [282, 97] width 230 height 13
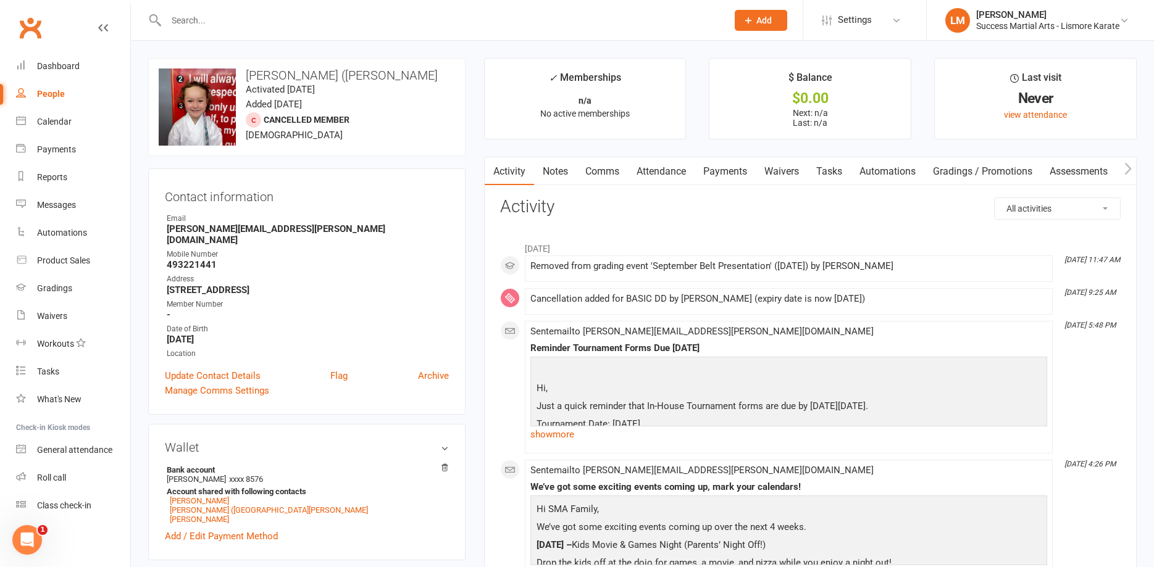
scroll to position [189, 0]
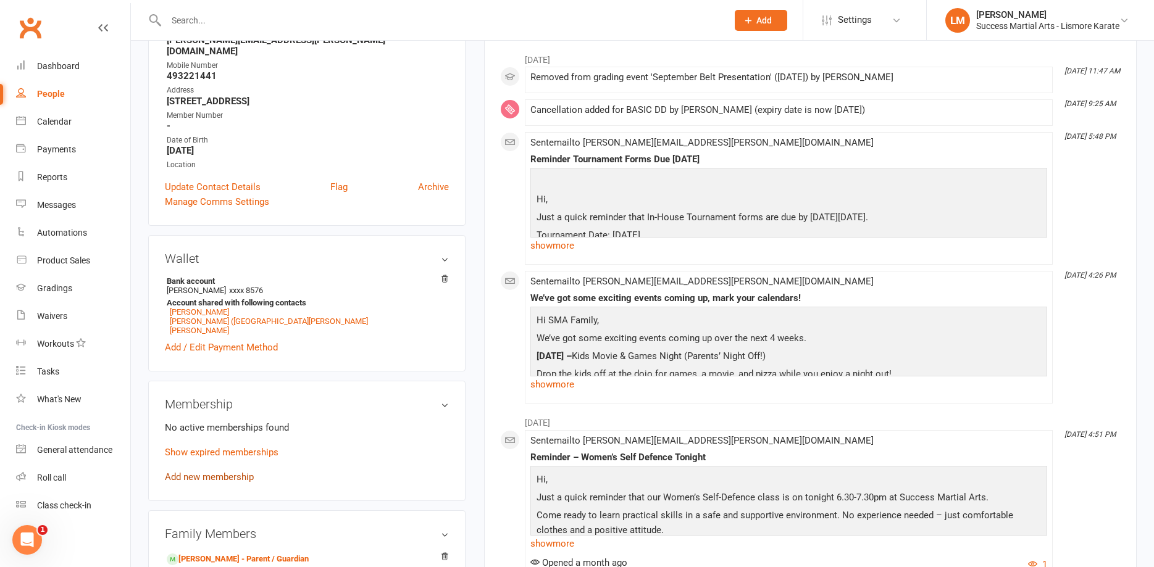
click at [195, 472] on link "Add new membership" at bounding box center [209, 477] width 89 height 11
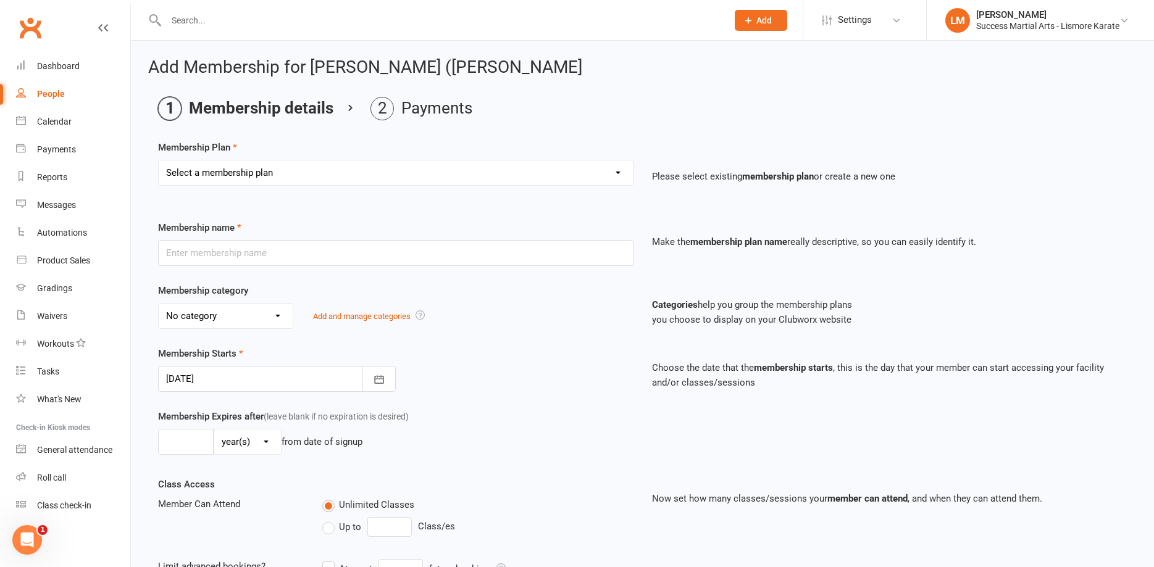
click at [159, 161] on select "Select a membership plan Create new Membership Plan BASIC DD BASIC PIF Free Tri…" at bounding box center [396, 173] width 474 height 25
select select "1"
click option "BASIC DD" at bounding box center [0, 0] width 0 height 0
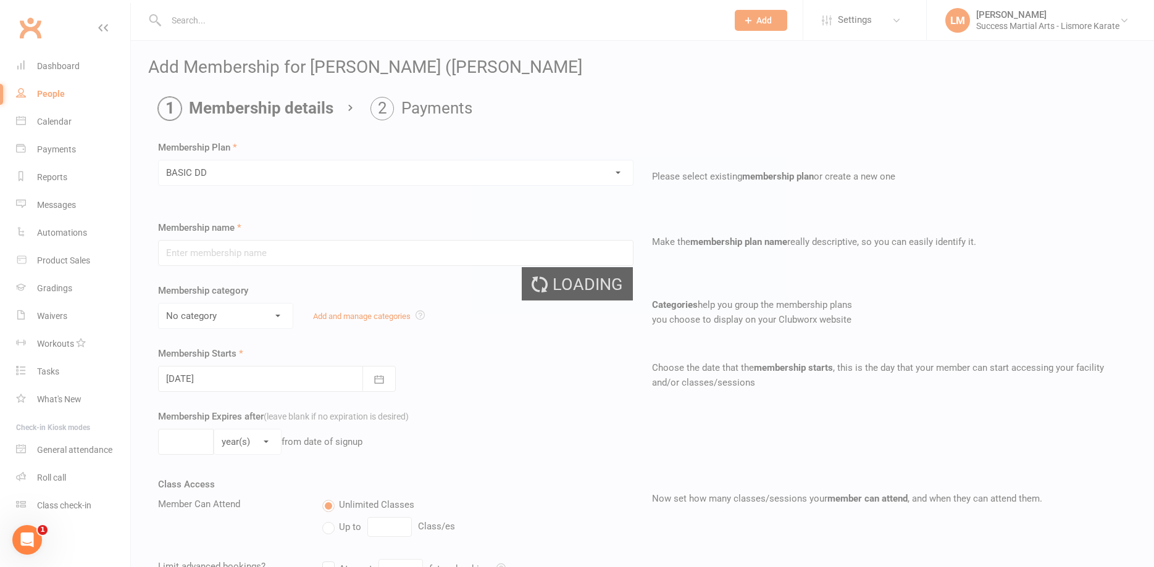
type input "BASIC DD"
select select "2"
select select "0"
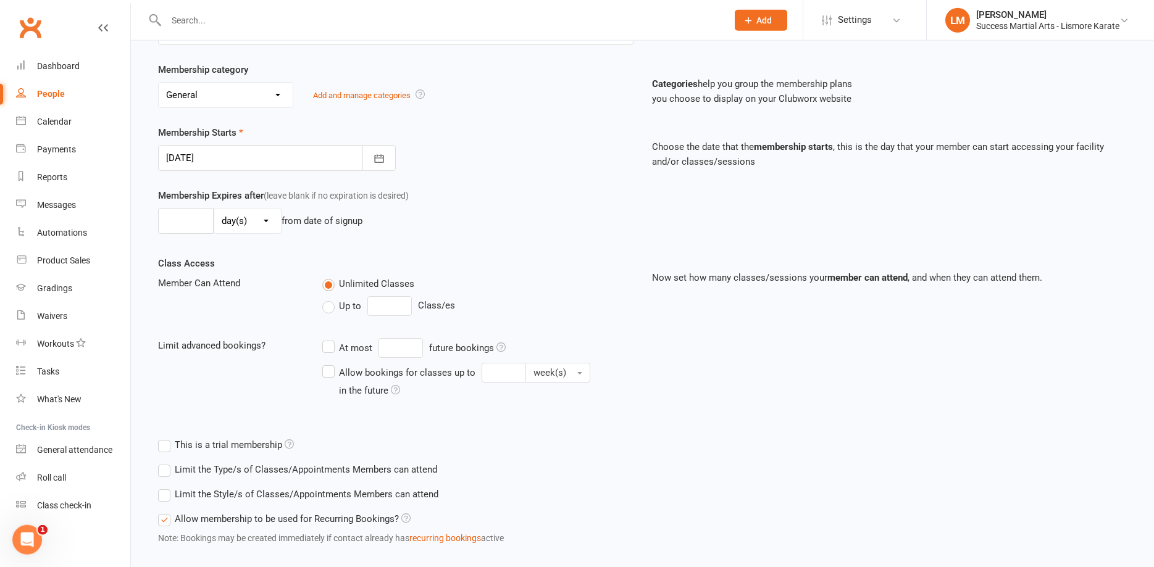
scroll to position [289, 0]
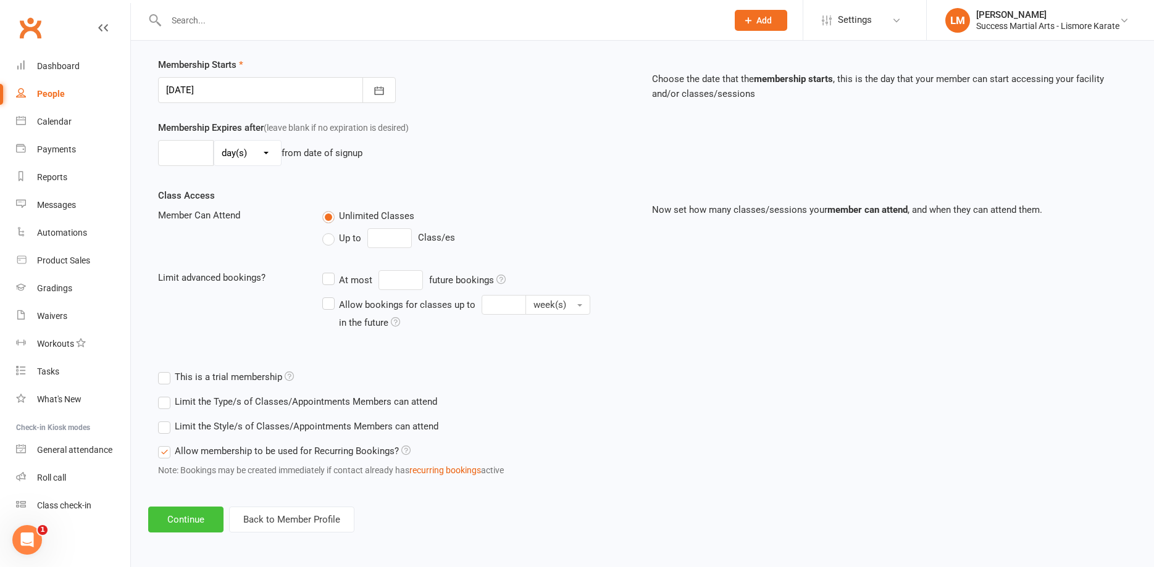
click at [196, 509] on button "Continue" at bounding box center [185, 520] width 75 height 26
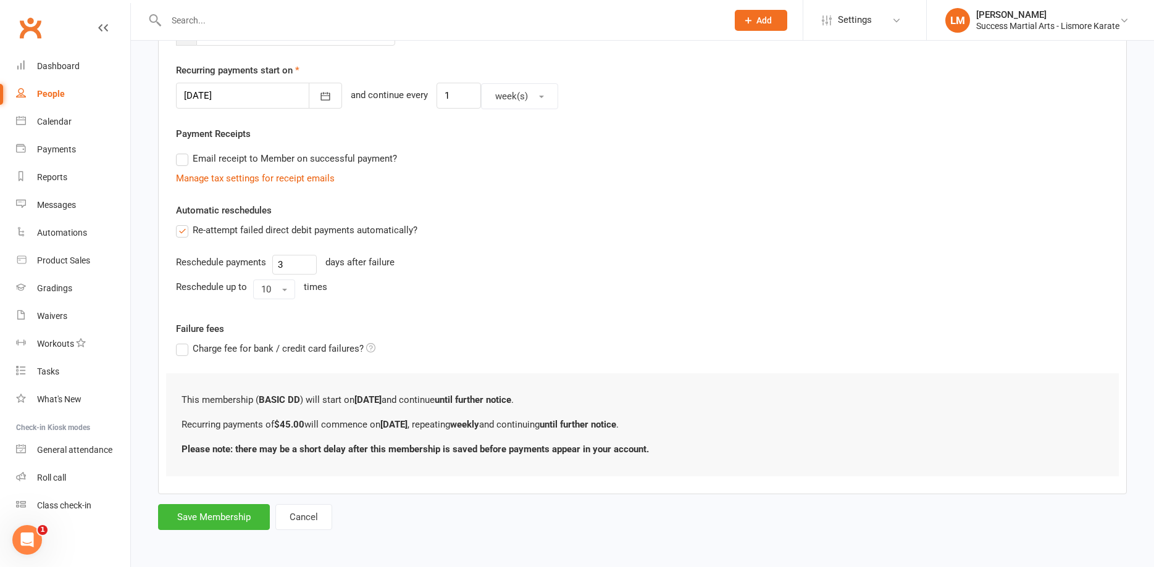
scroll to position [0, 0]
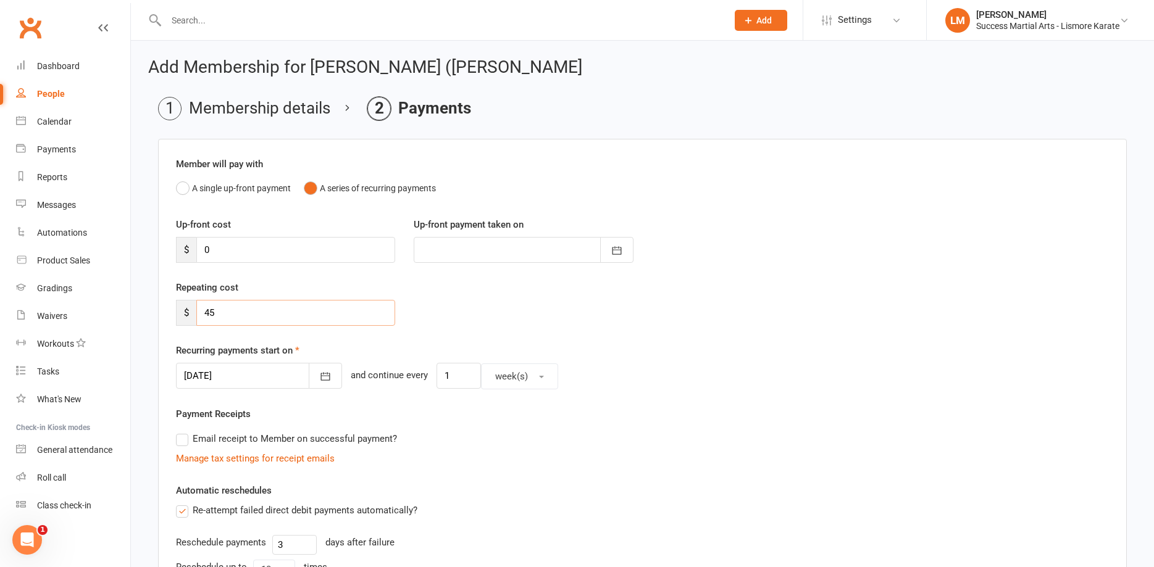
drag, startPoint x: 223, startPoint y: 312, endPoint x: 190, endPoint y: 306, distance: 33.3
click at [196, 306] on input "45" at bounding box center [295, 313] width 199 height 26
type input "70"
drag, startPoint x: 470, startPoint y: 375, endPoint x: 412, endPoint y: 379, distance: 58.1
click at [412, 379] on div "[DATE] [DATE] Sun Mon Tue Wed Thu Fri Sat 40 28 29 30 01 02 03 04 41 05 06 07 0…" at bounding box center [642, 376] width 933 height 27
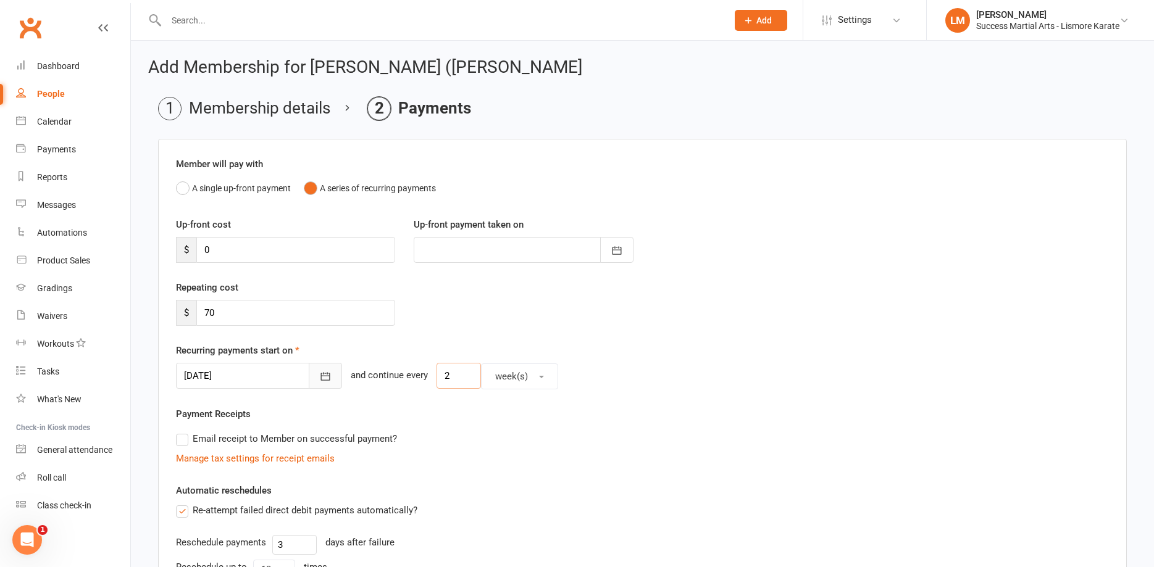
type input "2"
click at [319, 377] on icon "button" at bounding box center [325, 376] width 12 height 12
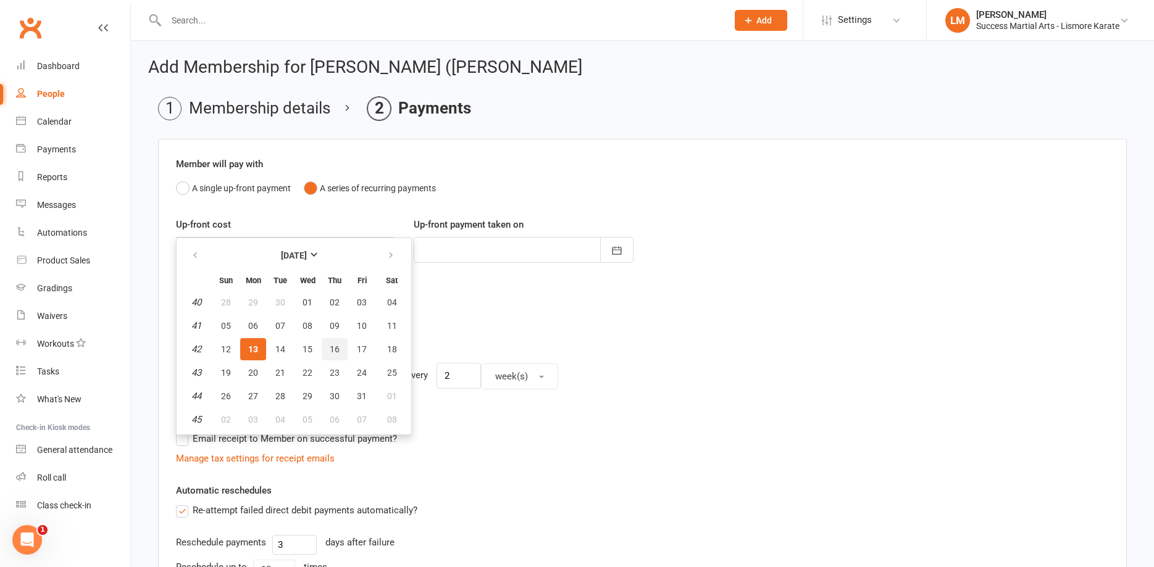
click at [332, 351] on span "16" at bounding box center [335, 349] width 10 height 10
type input "[DATE]"
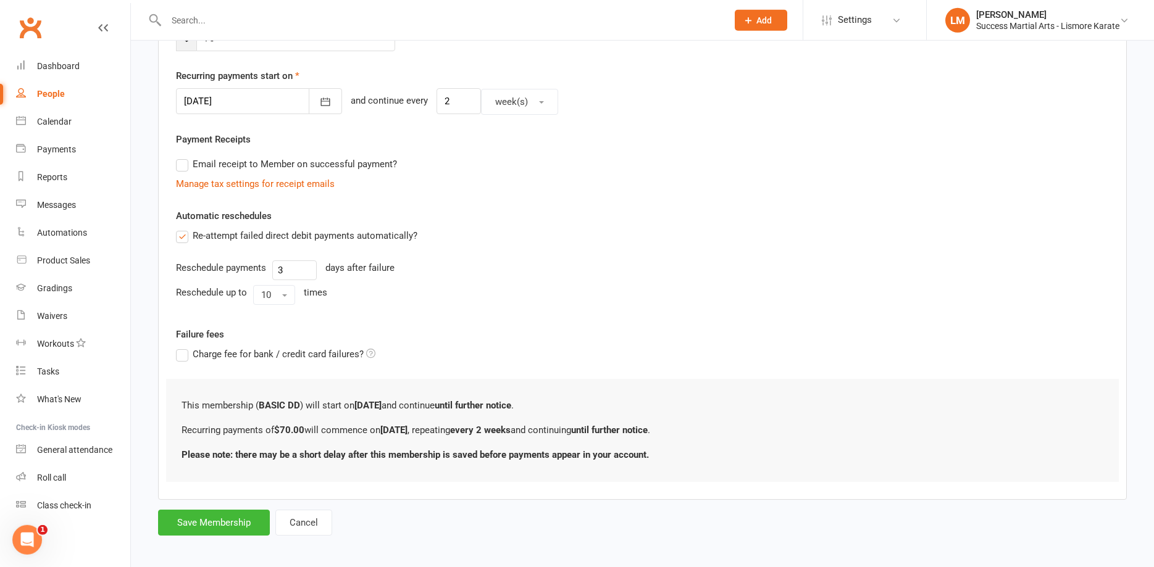
scroll to position [280, 0]
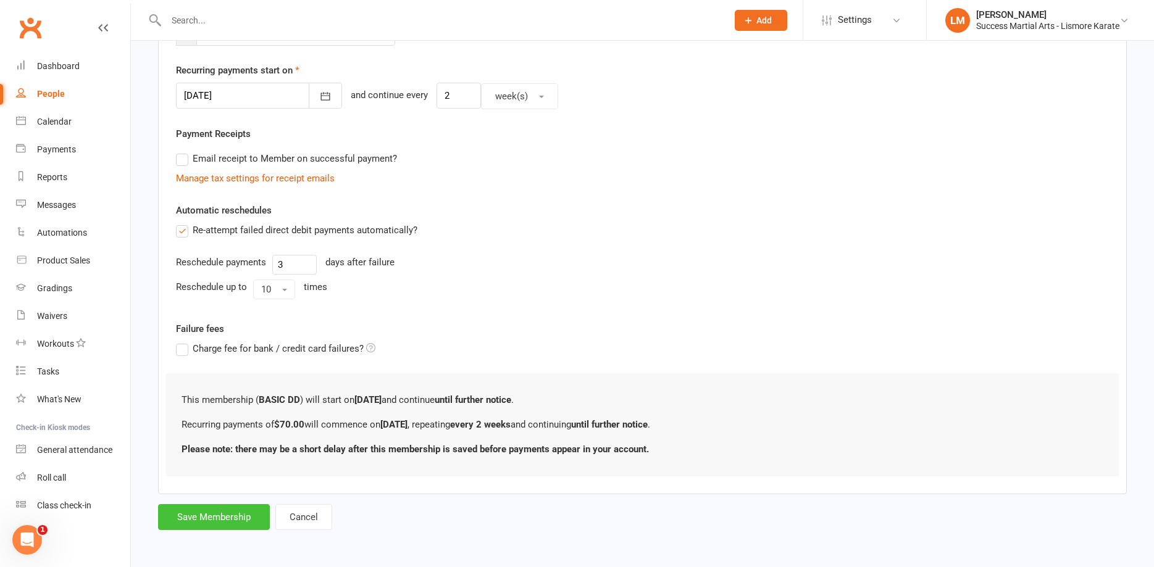
click at [204, 519] on button "Save Membership" at bounding box center [214, 517] width 112 height 26
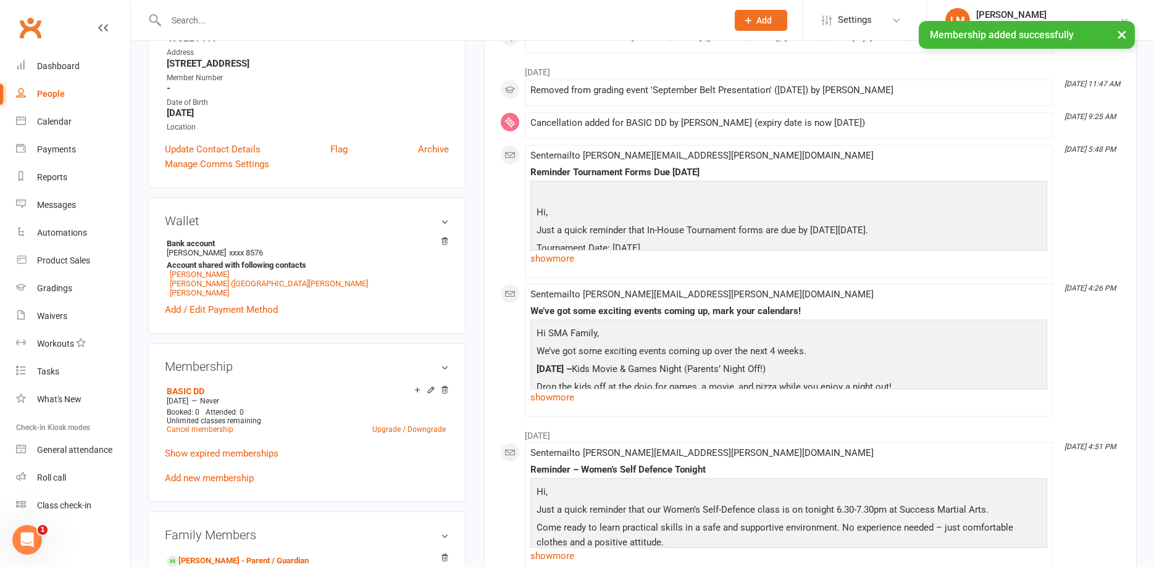
scroll to position [315, 0]
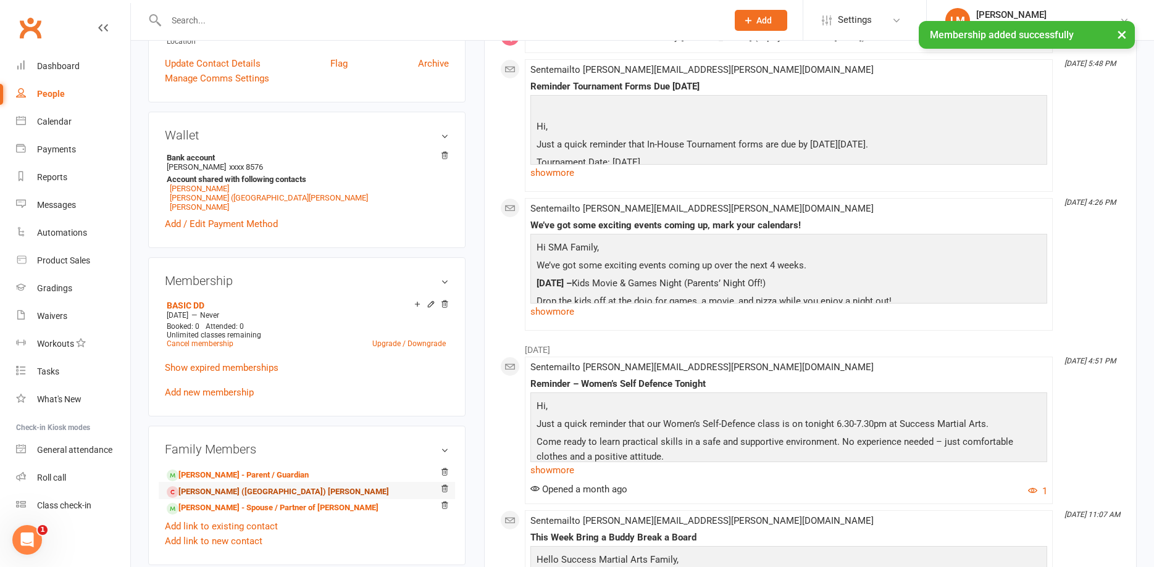
click at [199, 486] on link "[PERSON_NAME] ([GEOGRAPHIC_DATA]) [PERSON_NAME]" at bounding box center [278, 492] width 222 height 13
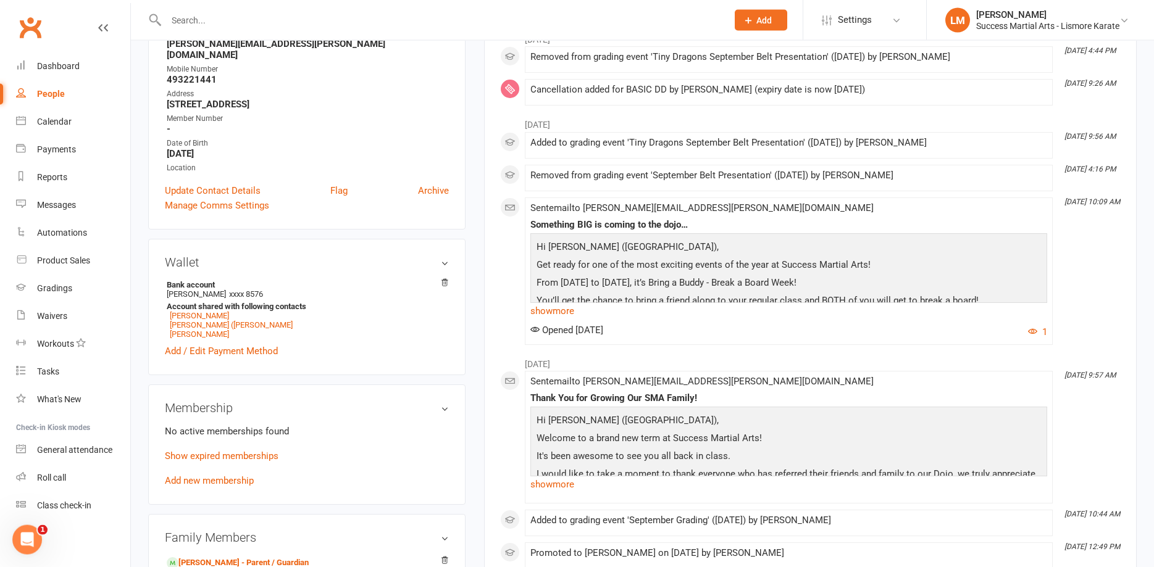
scroll to position [252, 0]
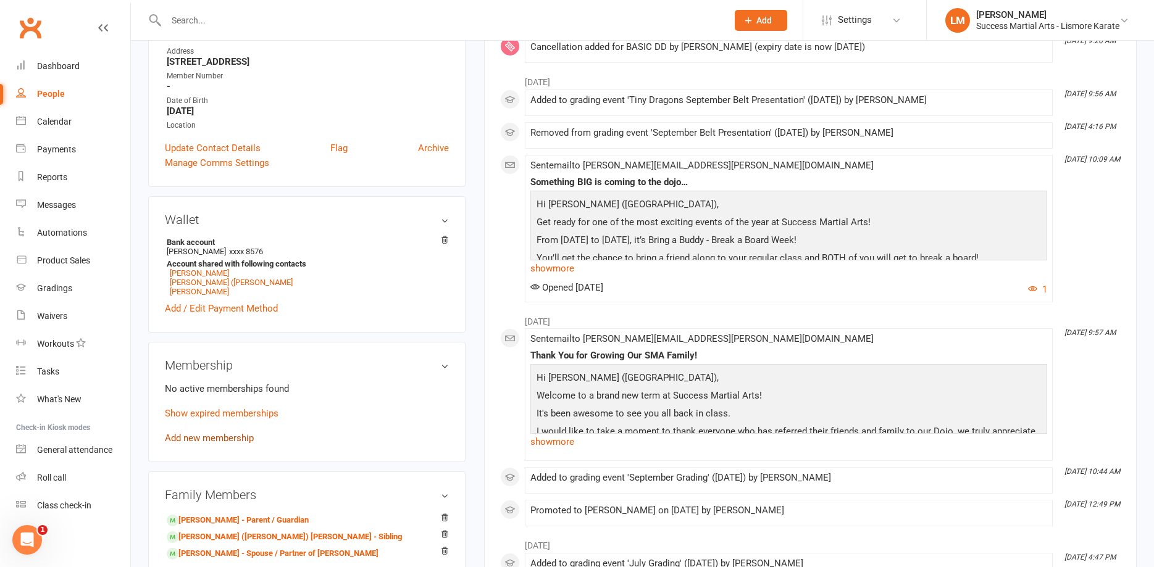
click at [202, 433] on link "Add new membership" at bounding box center [209, 438] width 89 height 11
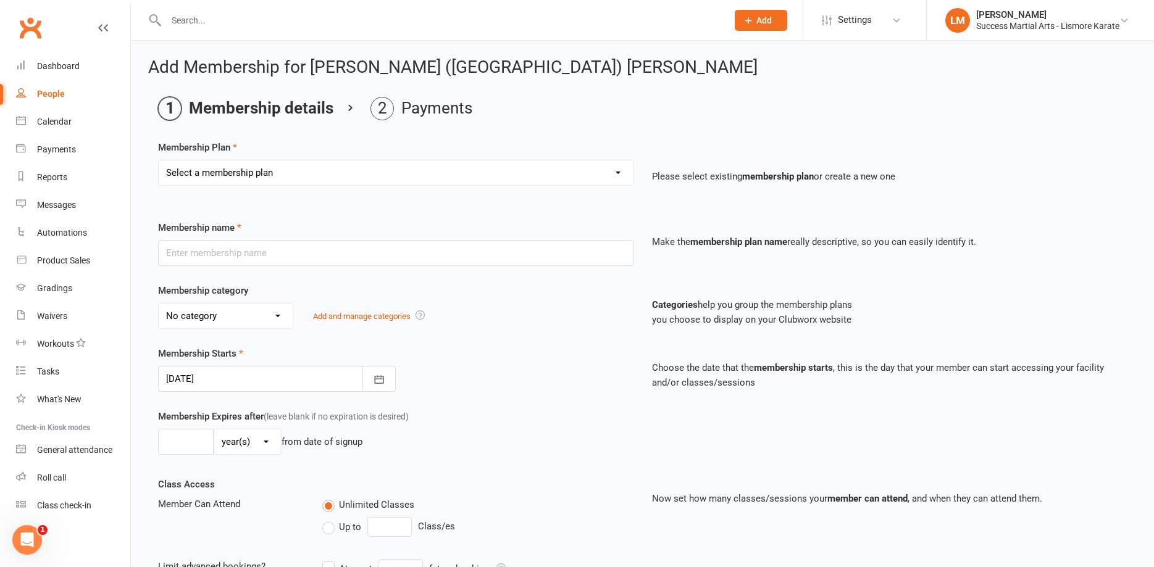
click at [159, 161] on select "Select a membership plan Create new Membership Plan BASIC DD BASIC PIF Free Tri…" at bounding box center [396, 173] width 474 height 25
select select "1"
click option "BASIC DD" at bounding box center [0, 0] width 0 height 0
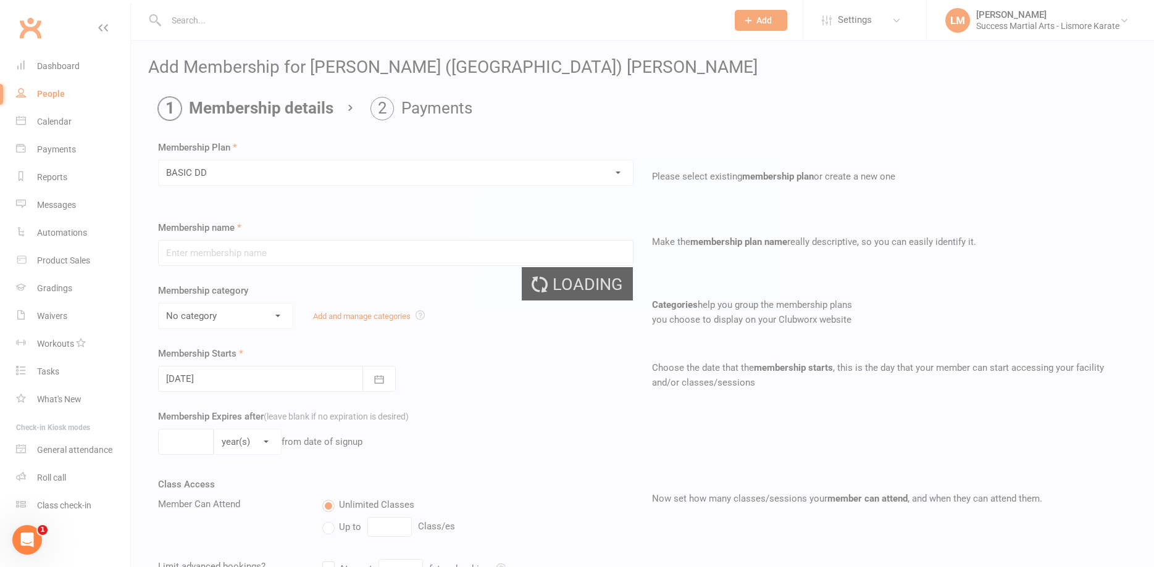
type input "BASIC DD"
select select "2"
select select "0"
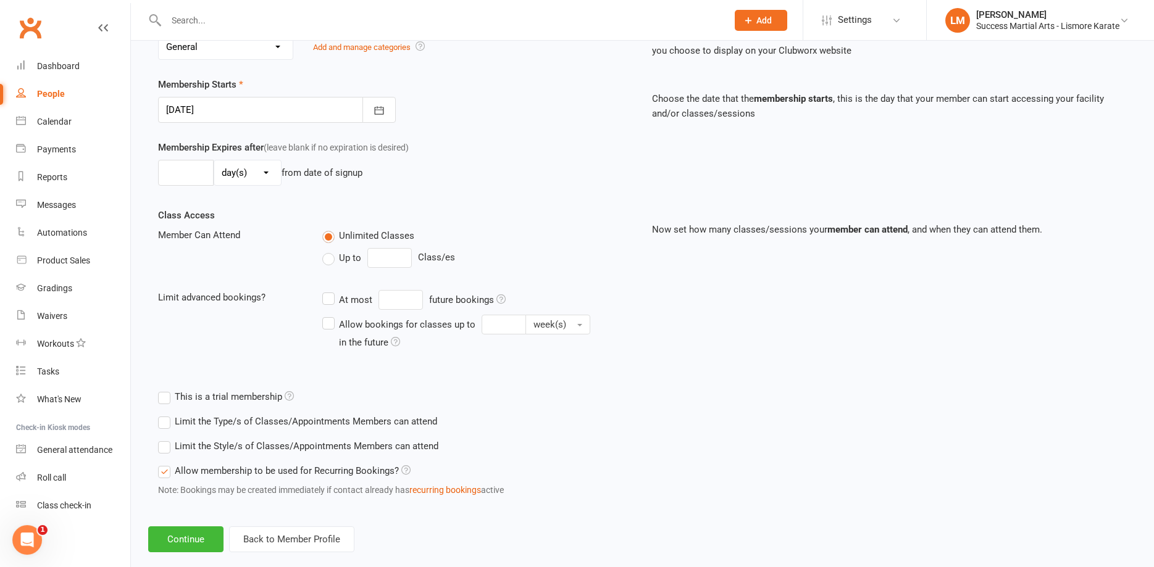
scroll to position [37, 0]
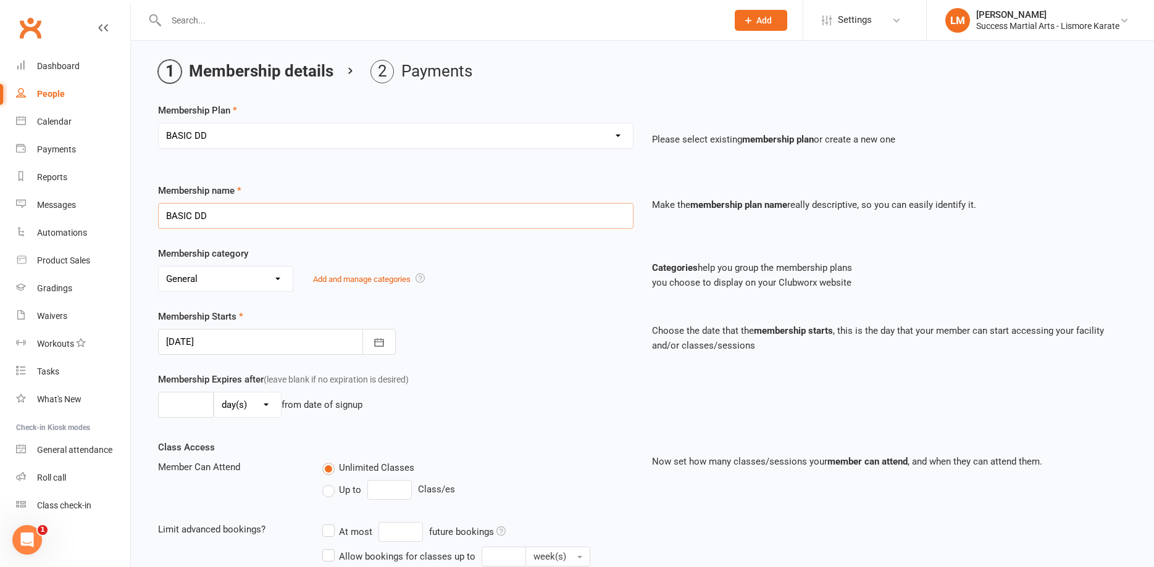
click at [264, 203] on input "BASIC DD" at bounding box center [395, 216] width 475 height 26
drag, startPoint x: 256, startPoint y: 220, endPoint x: 262, endPoint y: 219, distance: 6.4
click at [256, 220] on input "BASIC DD" at bounding box center [395, 216] width 475 height 26
click at [159, 123] on select "Select a membership plan Create new Membership Plan BASIC DD BASIC PIF Free Tri…" at bounding box center [396, 135] width 474 height 25
drag, startPoint x: 207, startPoint y: 130, endPoint x: 297, endPoint y: 53, distance: 117.8
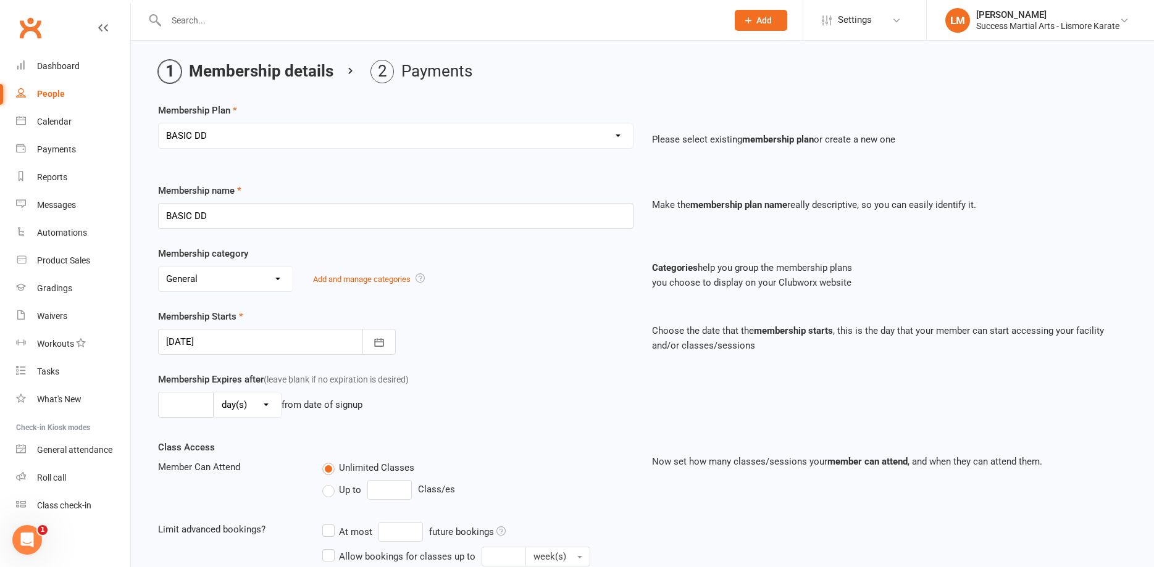
click at [297, 53] on div "Add Membership for [PERSON_NAME] ([GEOGRAPHIC_DATA]) [PERSON_NAME] Membership d…" at bounding box center [642, 403] width 1023 height 798
click at [217, 219] on input "BASIC DD" at bounding box center [395, 216] width 475 height 26
click at [159, 267] on select "No category Arjuken Karate Leadership Basic General Leadership Little Dragon Ti…" at bounding box center [226, 279] width 134 height 25
select select "5"
click option "Tiny Dragons" at bounding box center [0, 0] width 0 height 0
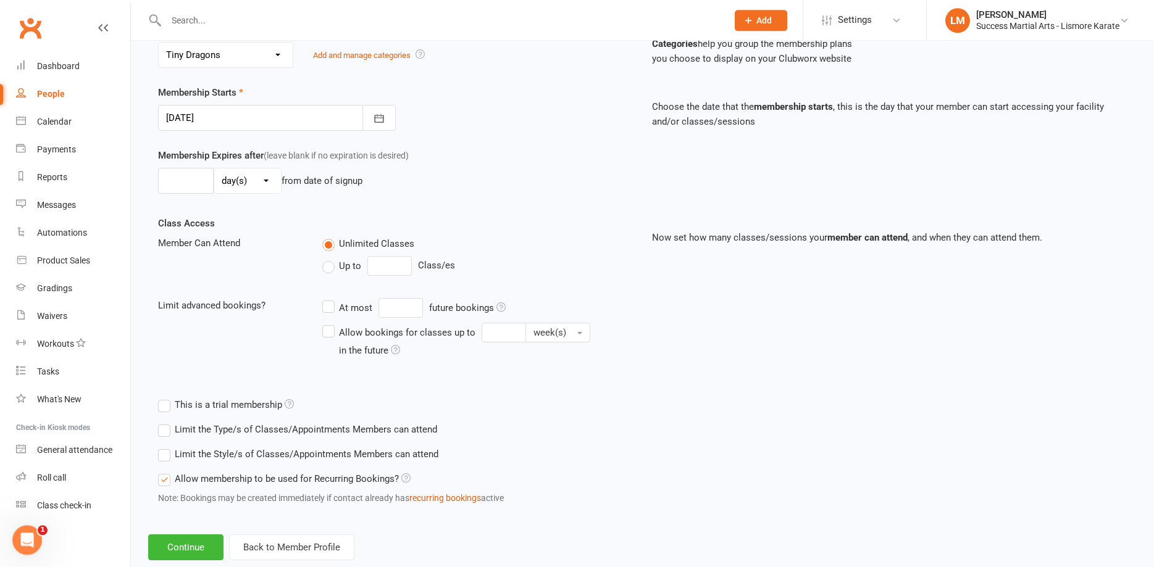
scroll to position [289, 0]
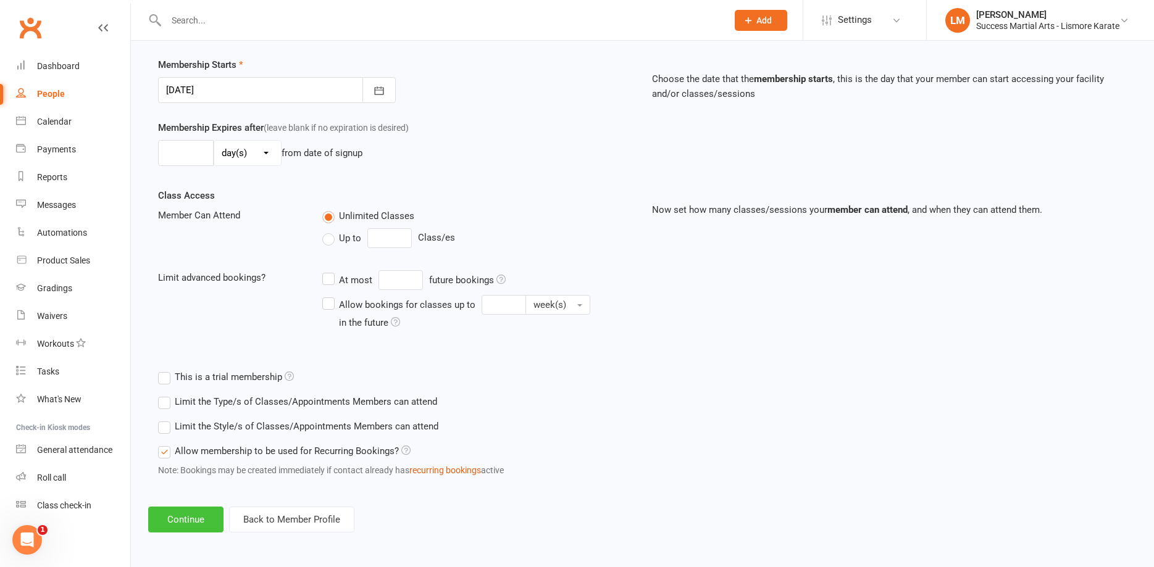
click at [178, 521] on button "Continue" at bounding box center [185, 520] width 75 height 26
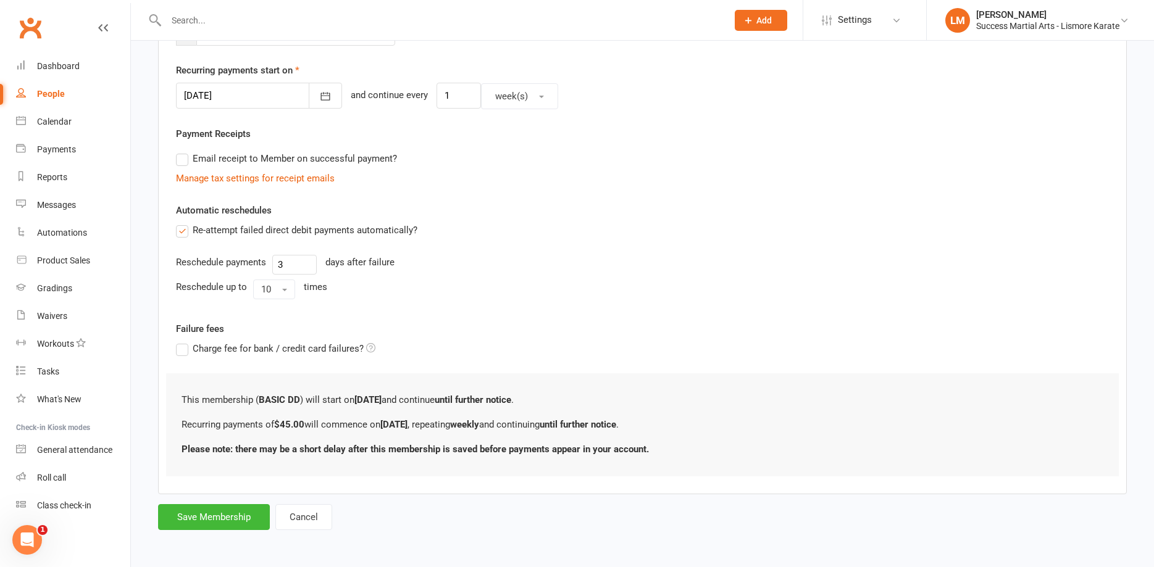
scroll to position [0, 0]
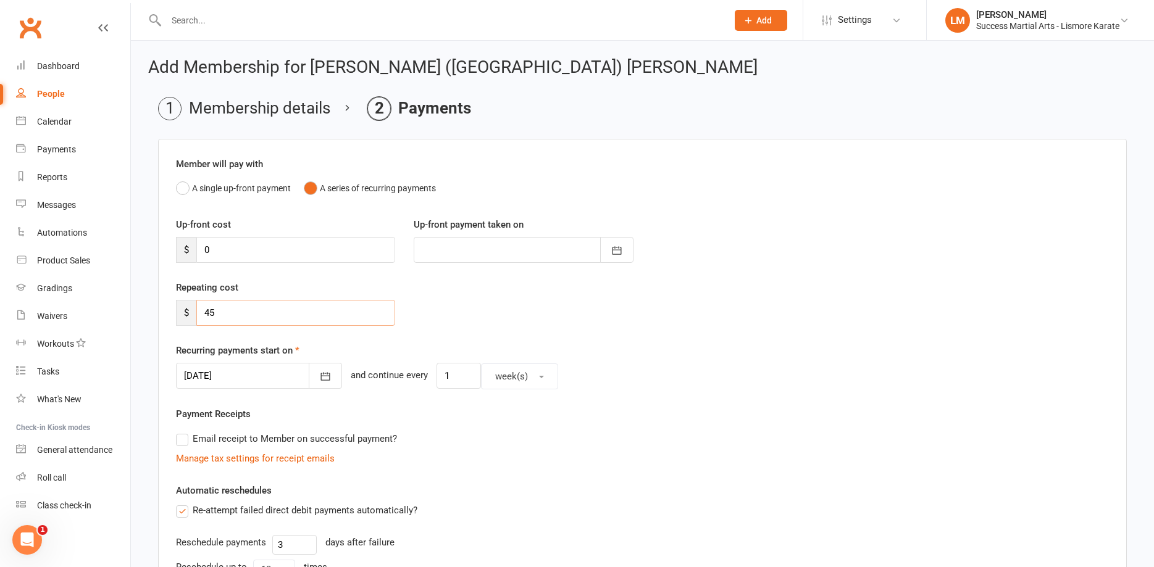
drag, startPoint x: 227, startPoint y: 306, endPoint x: 184, endPoint y: 306, distance: 43.2
click at [196, 306] on input "45" at bounding box center [295, 313] width 199 height 26
type input "0"
click at [722, 509] on div "Re-attempt failed direct debit payments automatically?" at bounding box center [642, 510] width 933 height 15
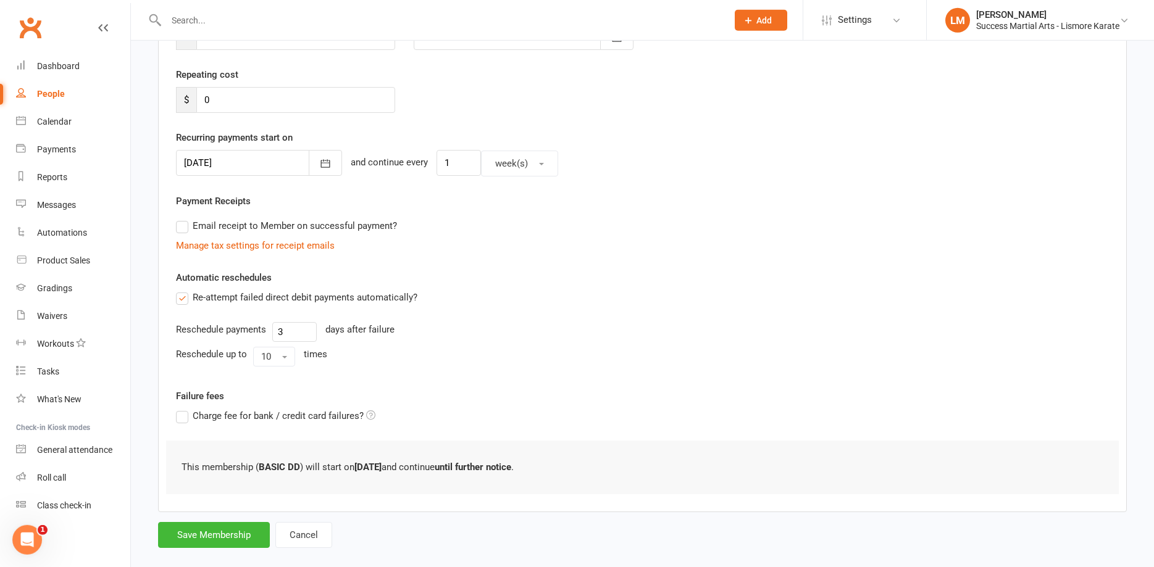
scroll to position [231, 0]
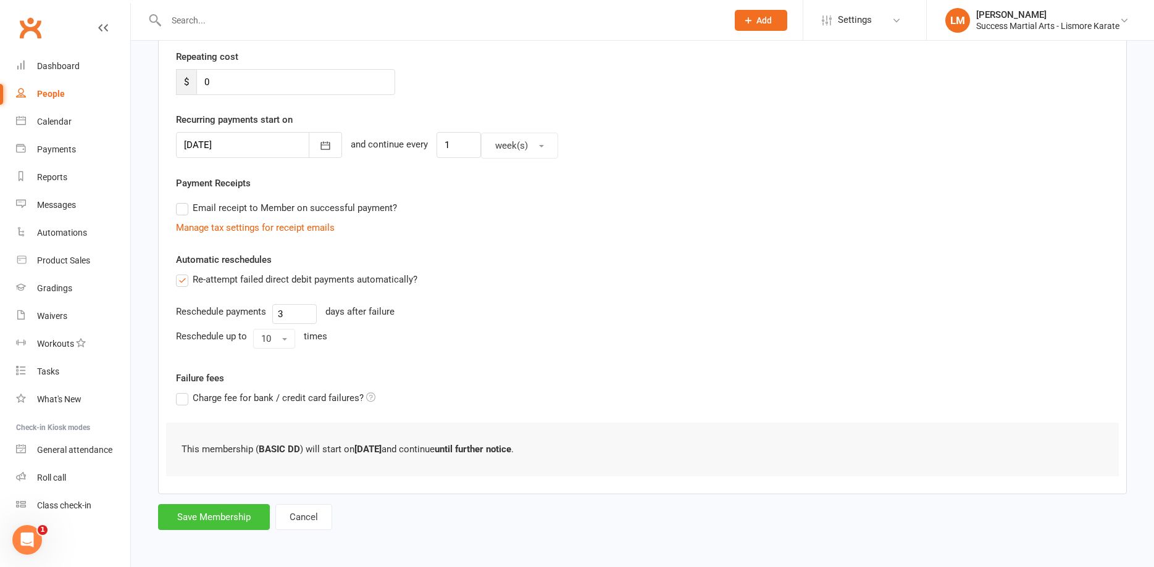
click at [219, 516] on button "Save Membership" at bounding box center [214, 517] width 112 height 26
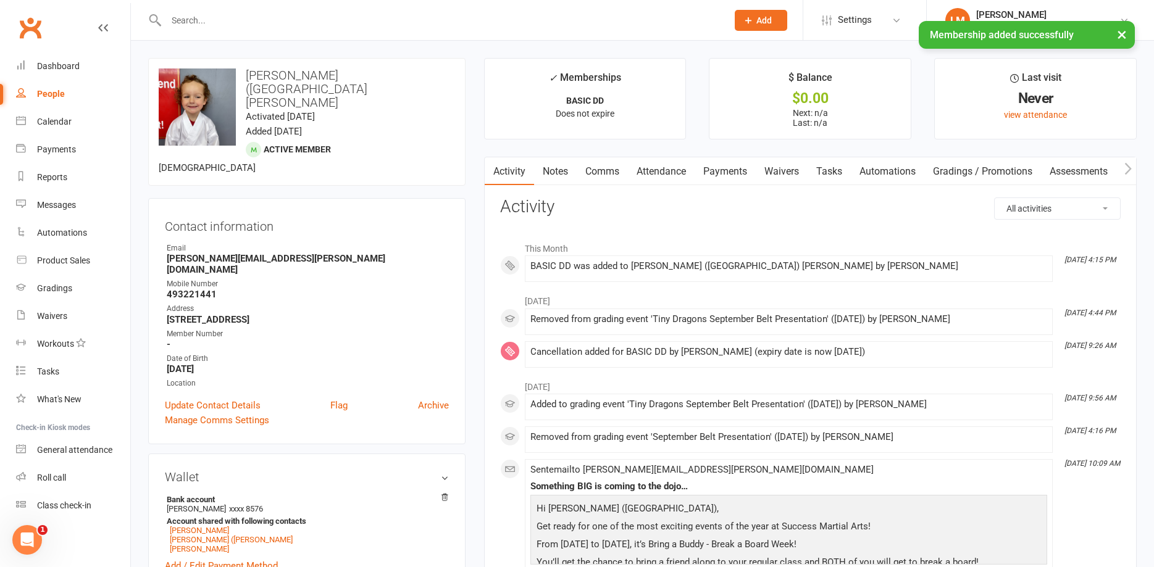
click at [727, 169] on link "Payments" at bounding box center [725, 171] width 61 height 28
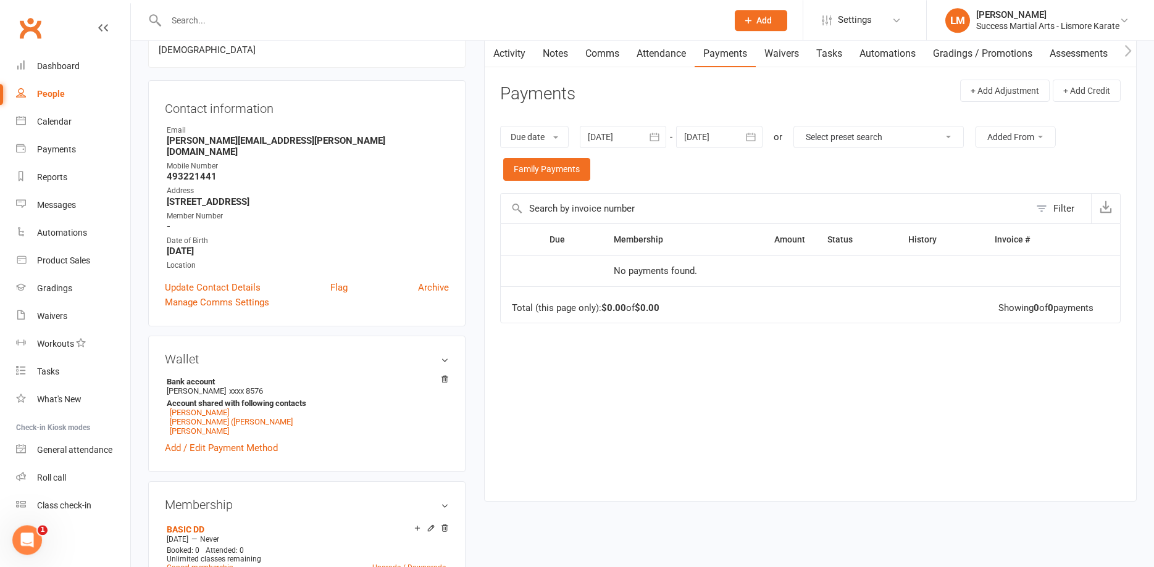
scroll to position [189, 0]
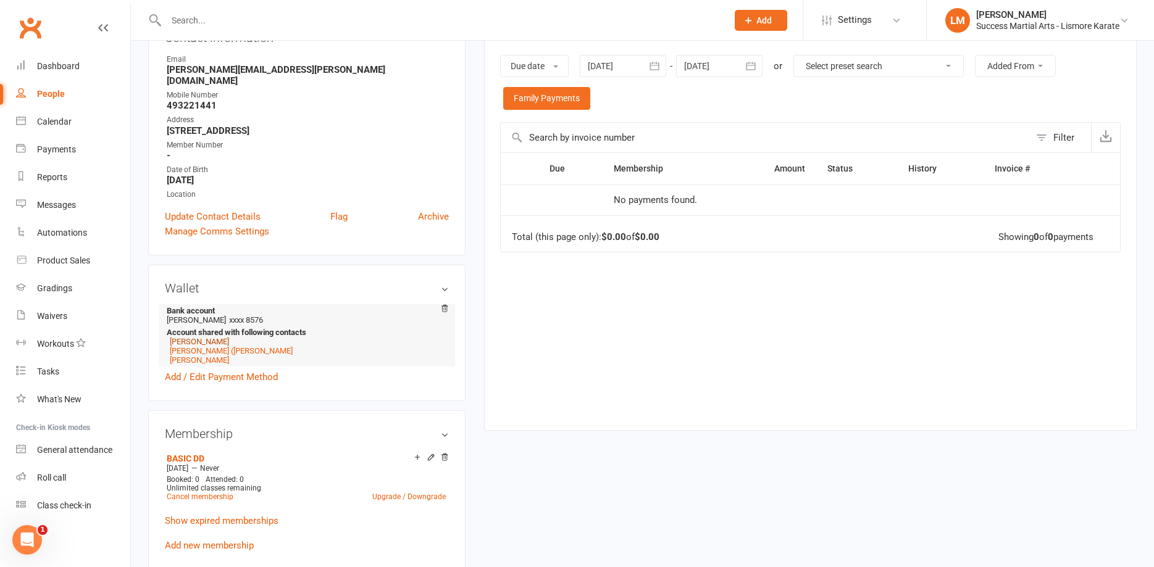
click at [194, 337] on link "[PERSON_NAME]" at bounding box center [199, 341] width 59 height 9
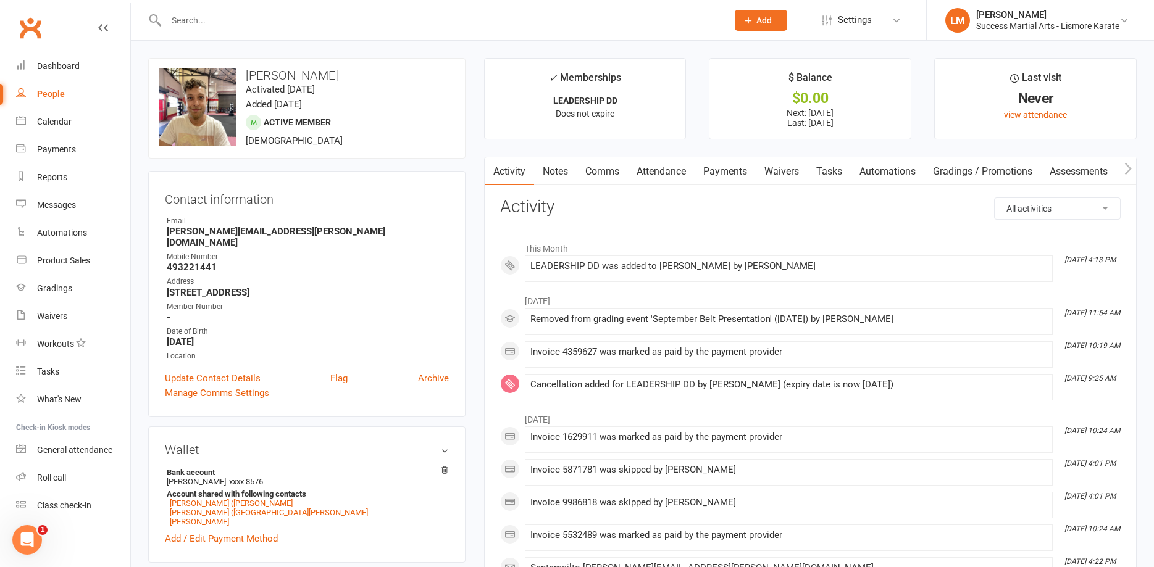
click at [728, 170] on link "Payments" at bounding box center [725, 171] width 61 height 28
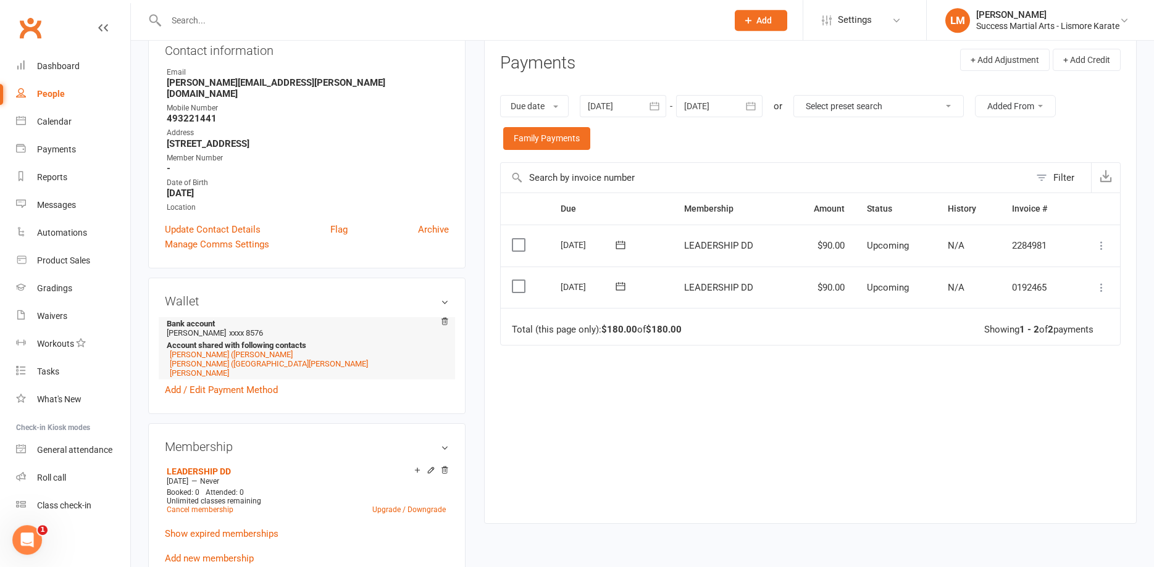
scroll to position [189, 0]
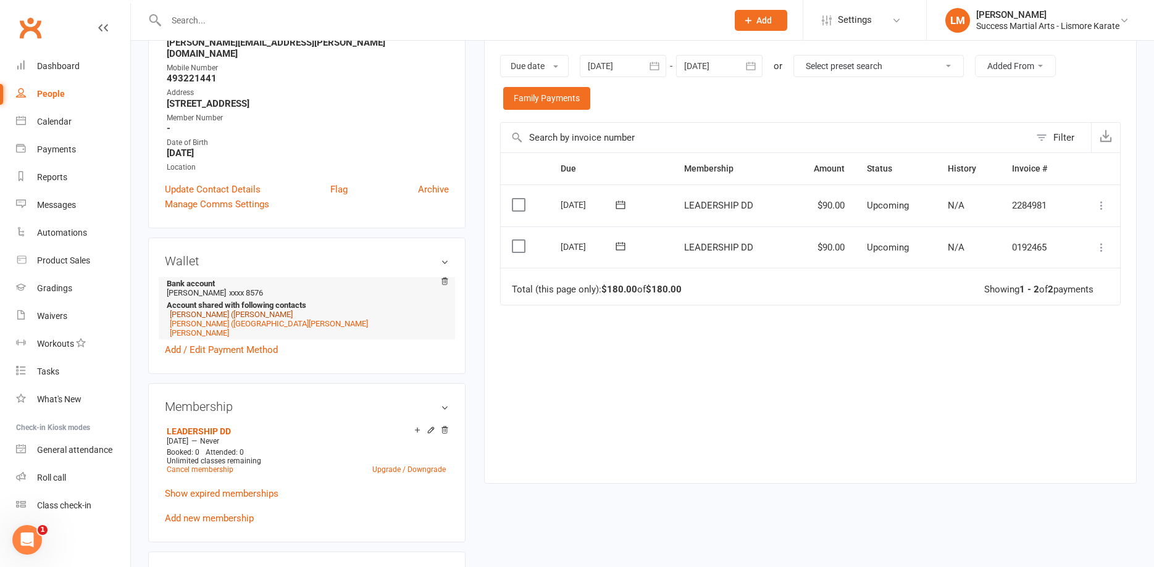
click at [196, 310] on link "[PERSON_NAME] ([PERSON_NAME]" at bounding box center [231, 314] width 123 height 9
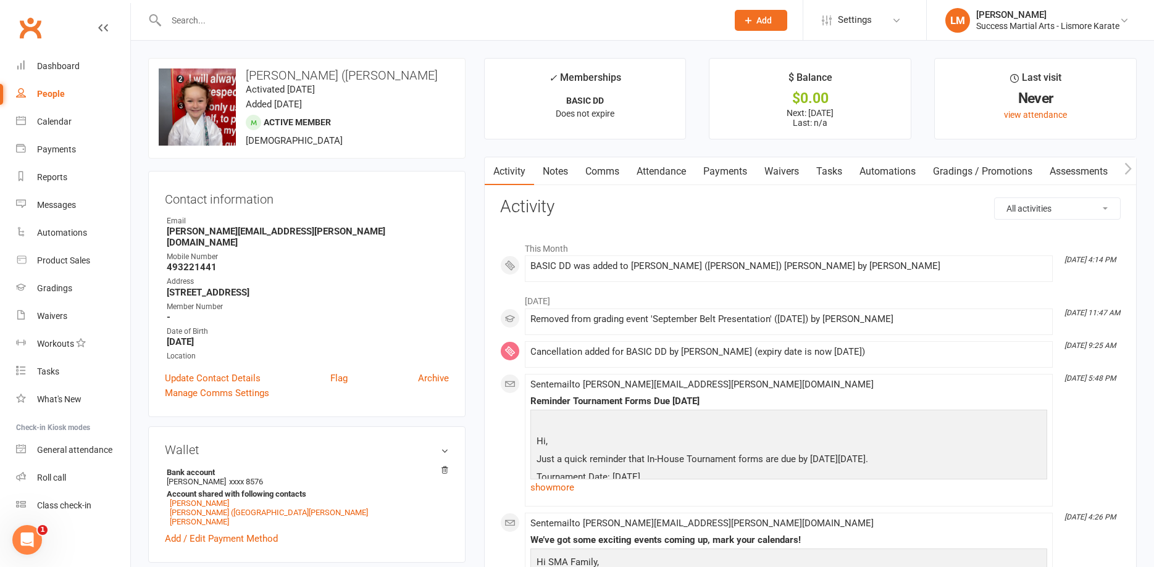
click at [731, 169] on link "Payments" at bounding box center [725, 171] width 61 height 28
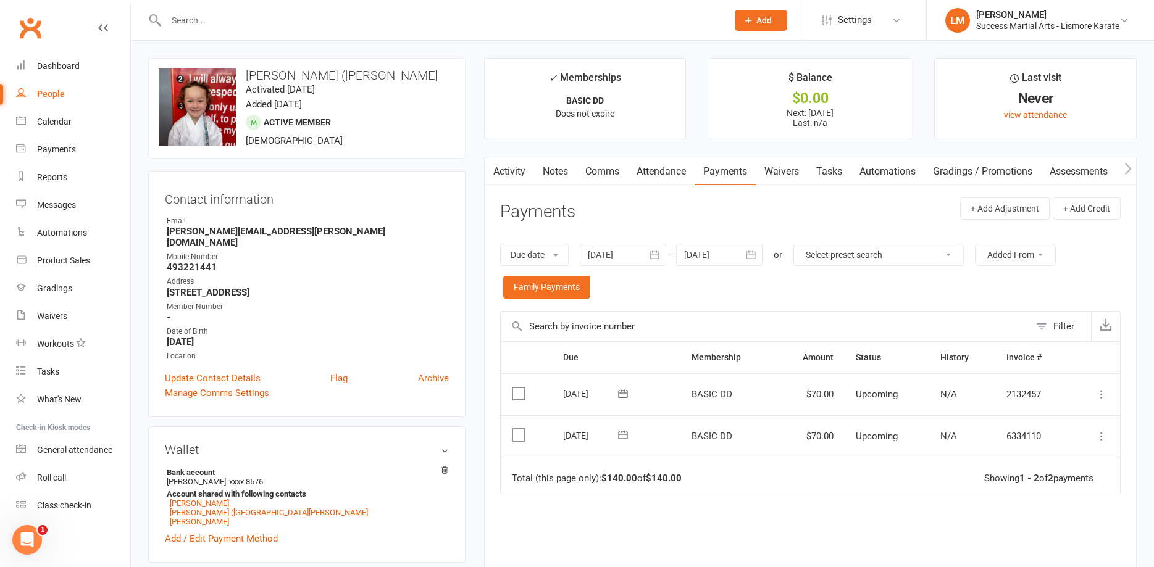
click at [215, 27] on input "text" at bounding box center [440, 20] width 556 height 17
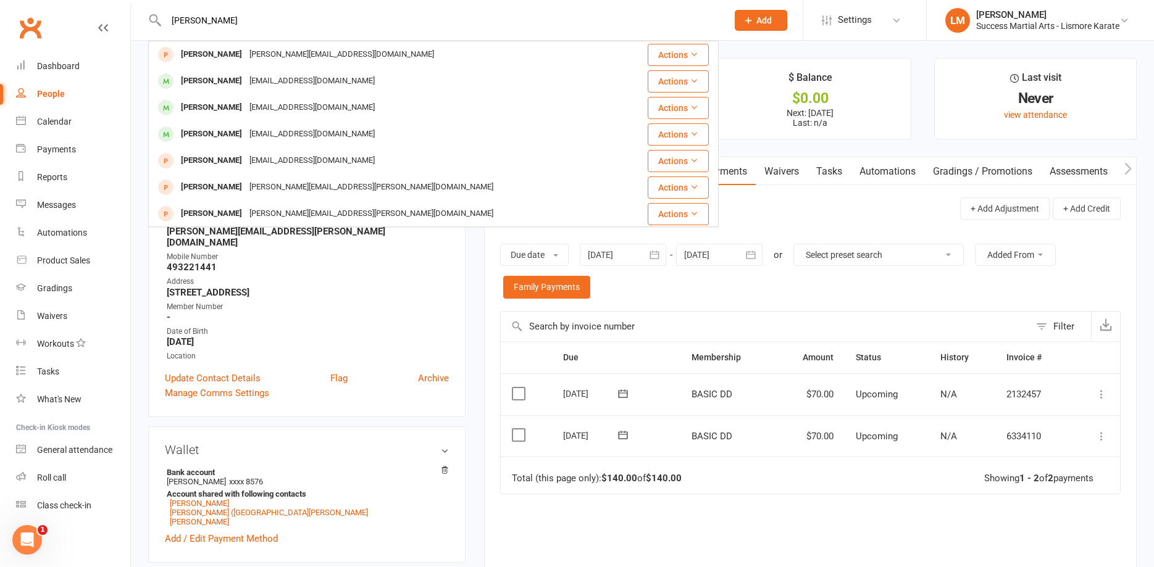
type input "[PERSON_NAME]"
click at [809, 215] on header "Payments + Add Adjustment + Add Credit" at bounding box center [810, 215] width 620 height 34
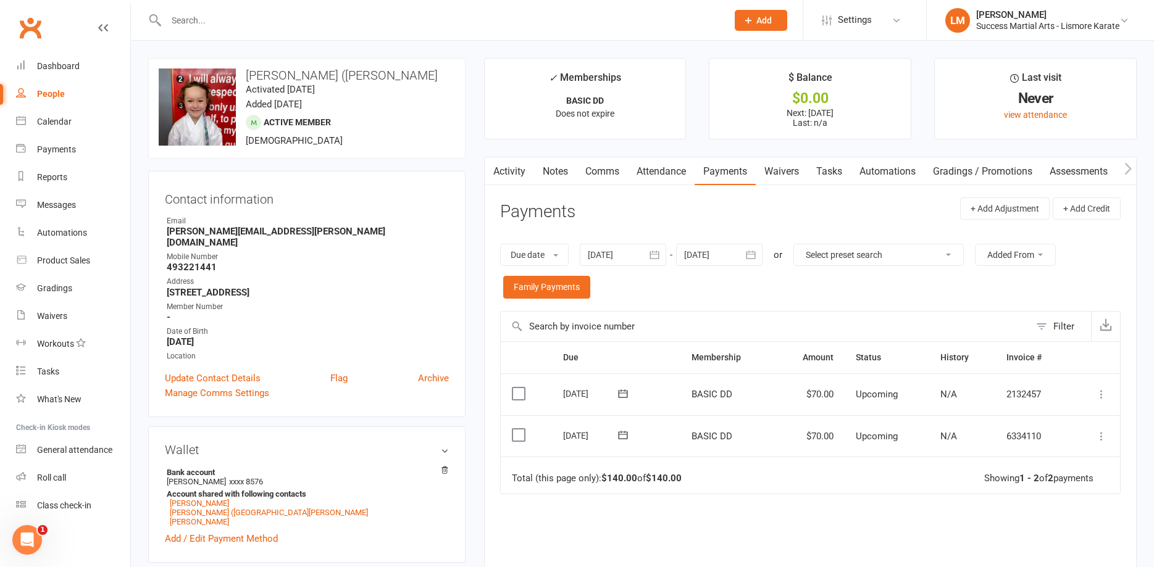
click at [757, 14] on button "Add" at bounding box center [761, 20] width 52 height 21
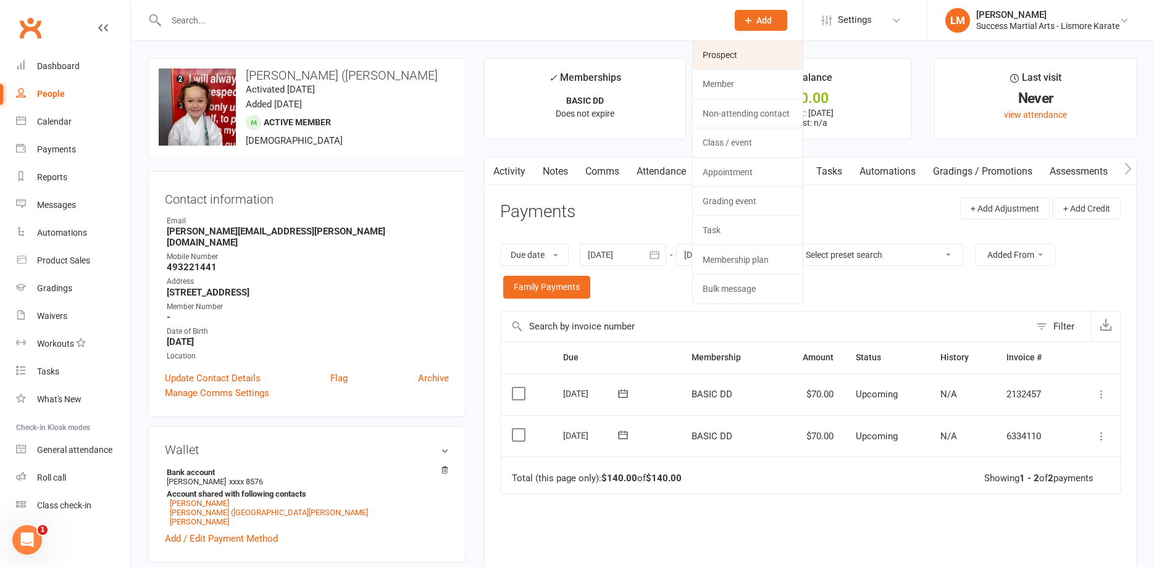
click at [735, 56] on link "Prospect" at bounding box center [748, 55] width 110 height 28
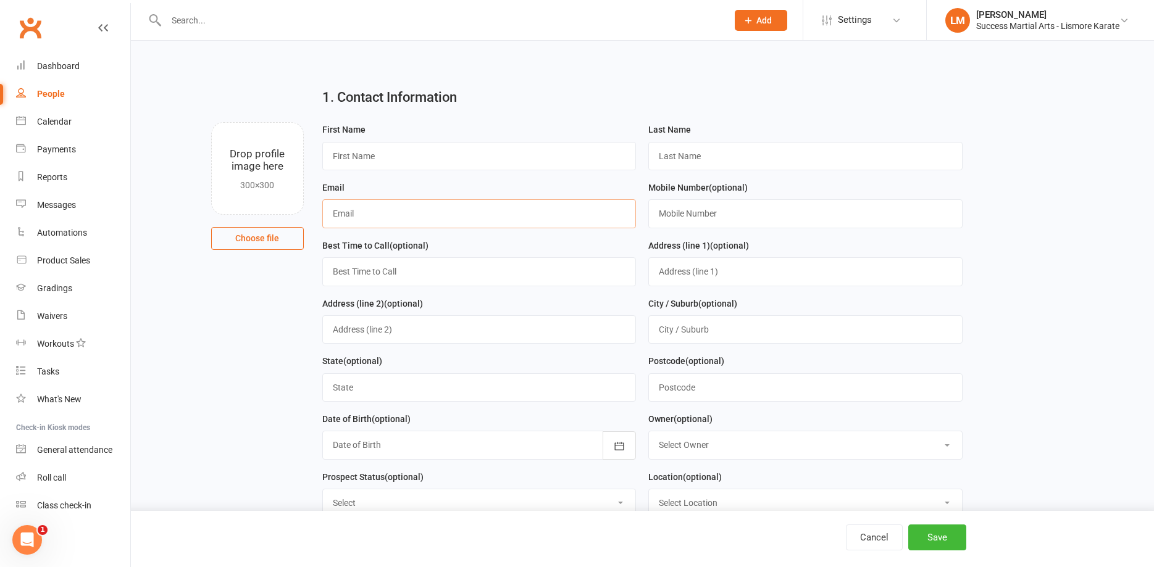
click at [361, 215] on input "text" at bounding box center [479, 213] width 314 height 28
paste input "[EMAIL_ADDRESS][DOMAIN_NAME]"
type input "[EMAIL_ADDRESS][DOMAIN_NAME]"
click at [696, 211] on input "text" at bounding box center [805, 213] width 314 height 28
paste input "0401 416 888"
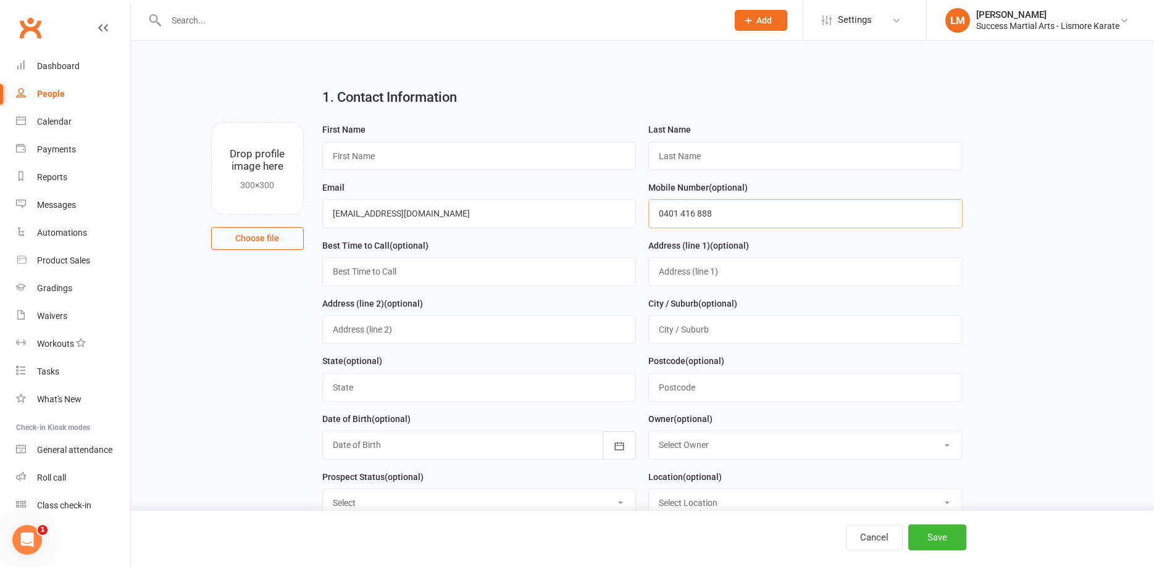
click at [681, 214] on input "0401 416 888" at bounding box center [805, 213] width 314 height 28
click at [696, 215] on input "0401416 888" at bounding box center [805, 213] width 314 height 28
type input "0401416888"
click at [358, 154] on input "text" at bounding box center [479, 156] width 314 height 28
type input "Deb"
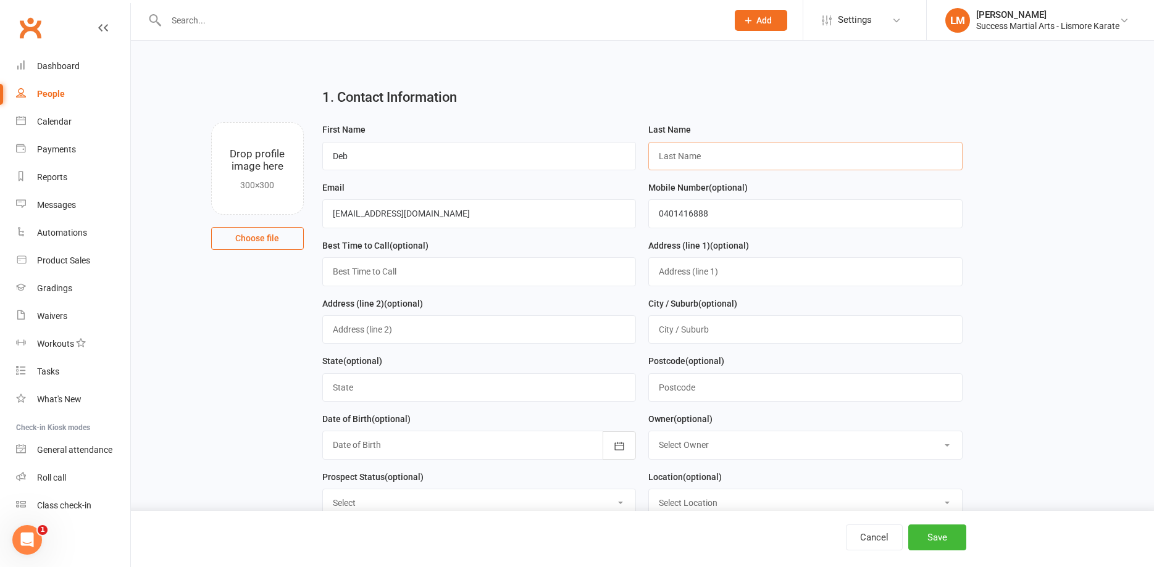
click at [672, 159] on input "text" at bounding box center [805, 156] width 314 height 28
type input "Martial"
click at [371, 161] on input "Deb" at bounding box center [479, 156] width 314 height 28
click at [715, 159] on input "Martial" at bounding box center [805, 156] width 314 height 28
click at [938, 542] on button "Save" at bounding box center [937, 538] width 58 height 26
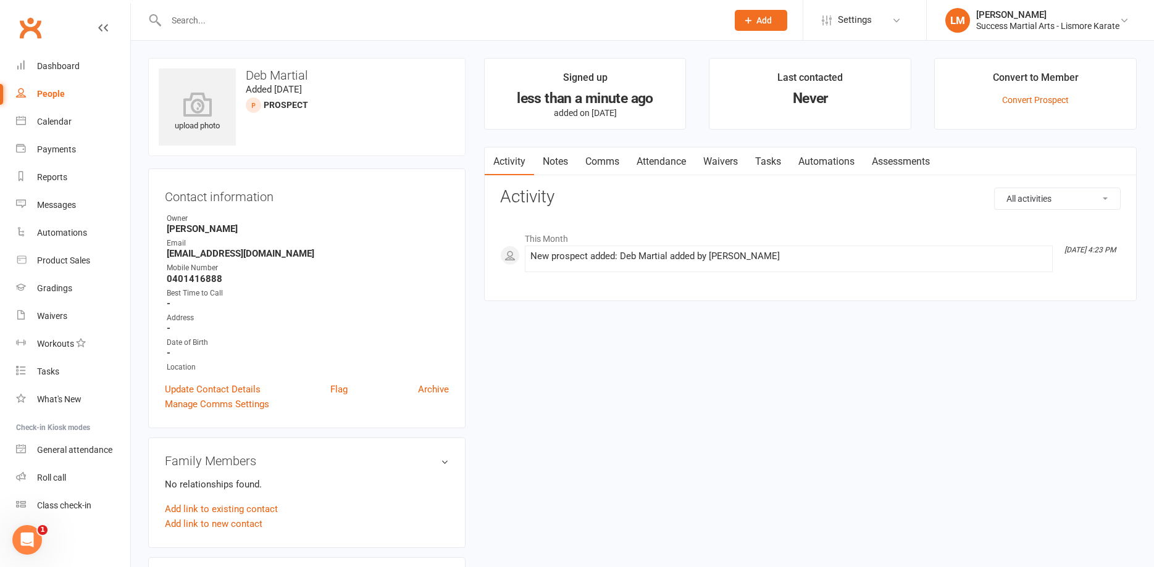
click at [201, 20] on input "text" at bounding box center [440, 20] width 556 height 17
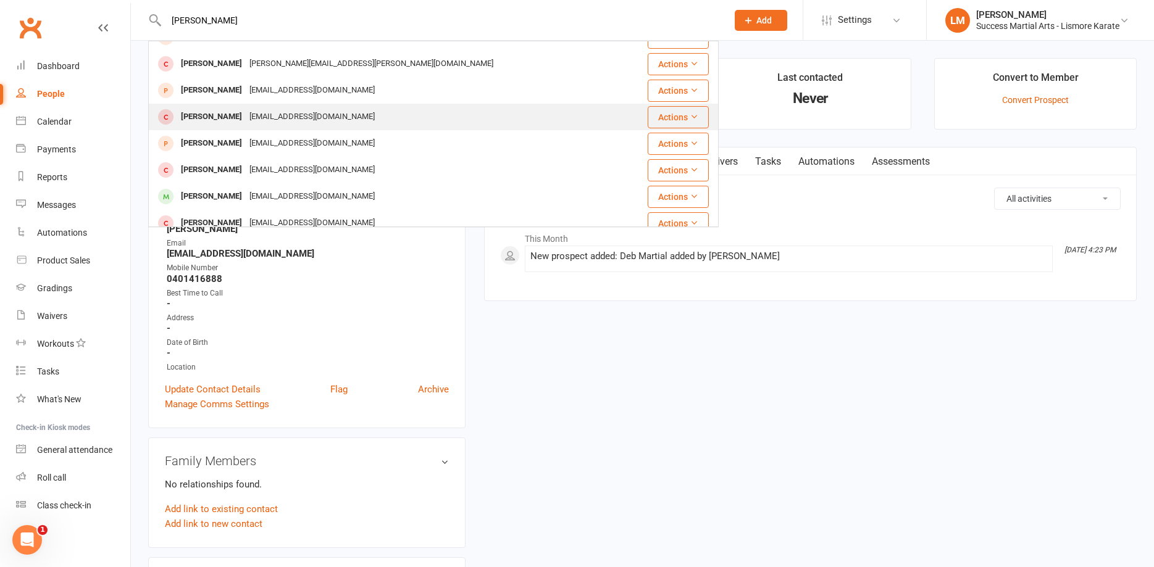
scroll to position [200, 0]
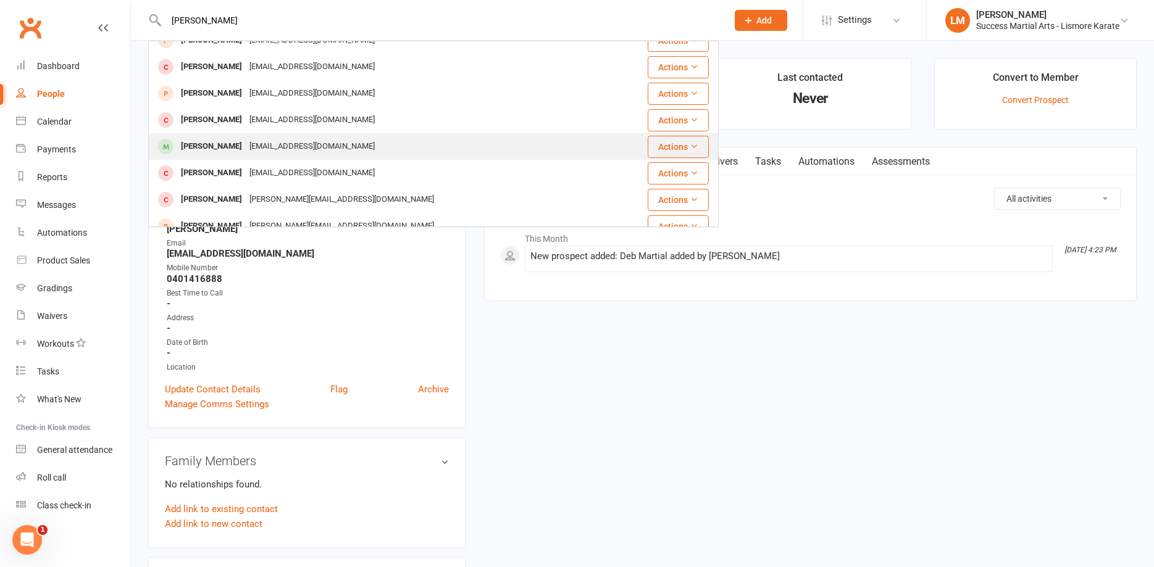
type input "[PERSON_NAME]"
click at [215, 145] on div "[PERSON_NAME]" at bounding box center [211, 147] width 69 height 18
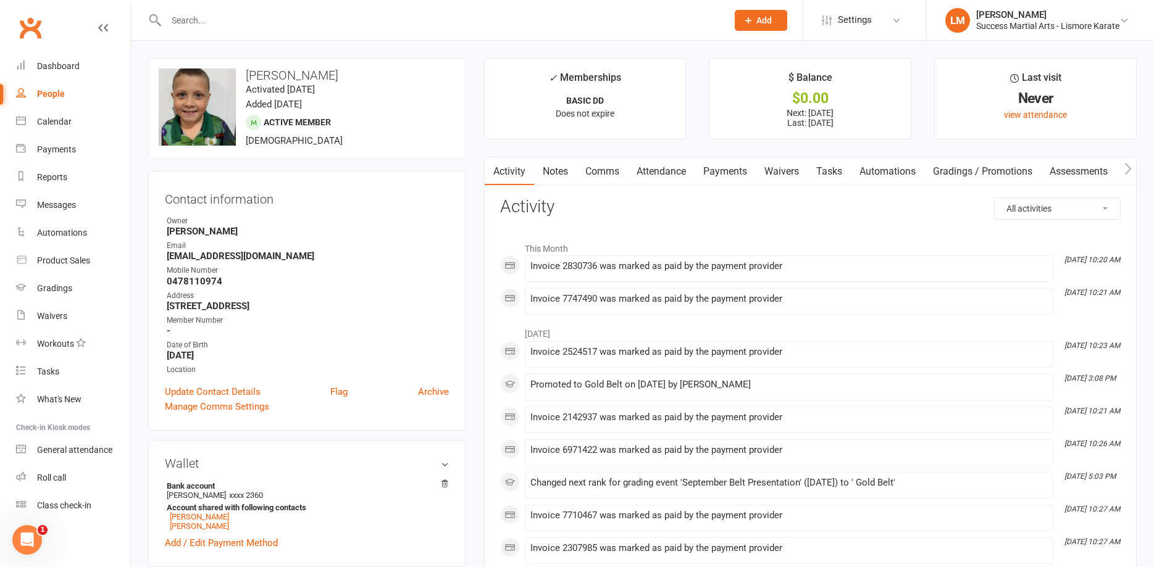
click at [726, 169] on link "Payments" at bounding box center [725, 171] width 61 height 28
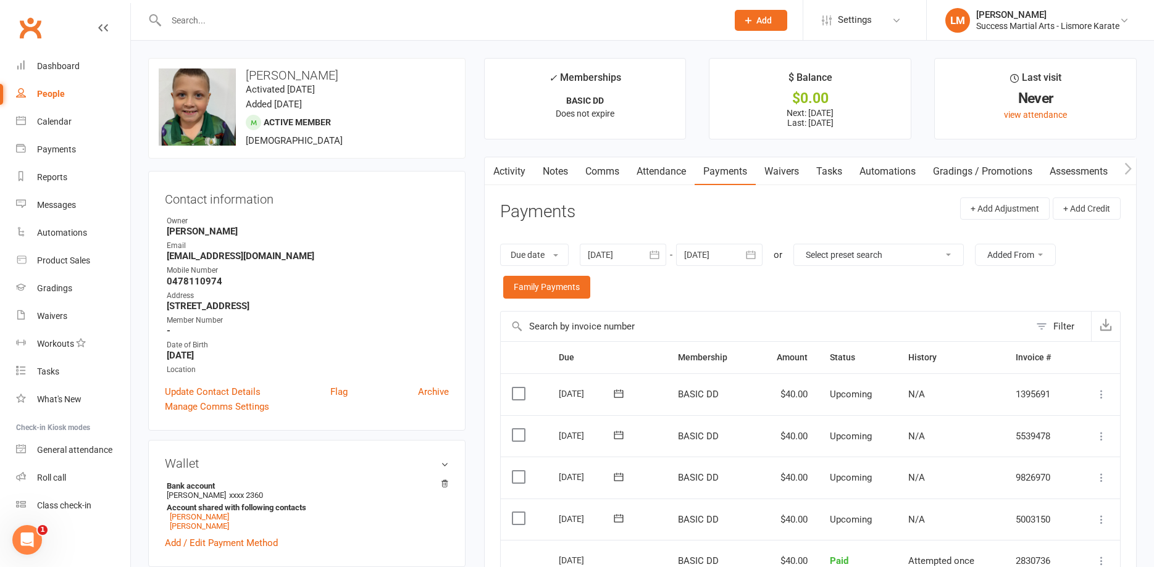
click at [206, 22] on input "text" at bounding box center [440, 20] width 556 height 17
click at [212, 23] on input "text" at bounding box center [440, 20] width 556 height 17
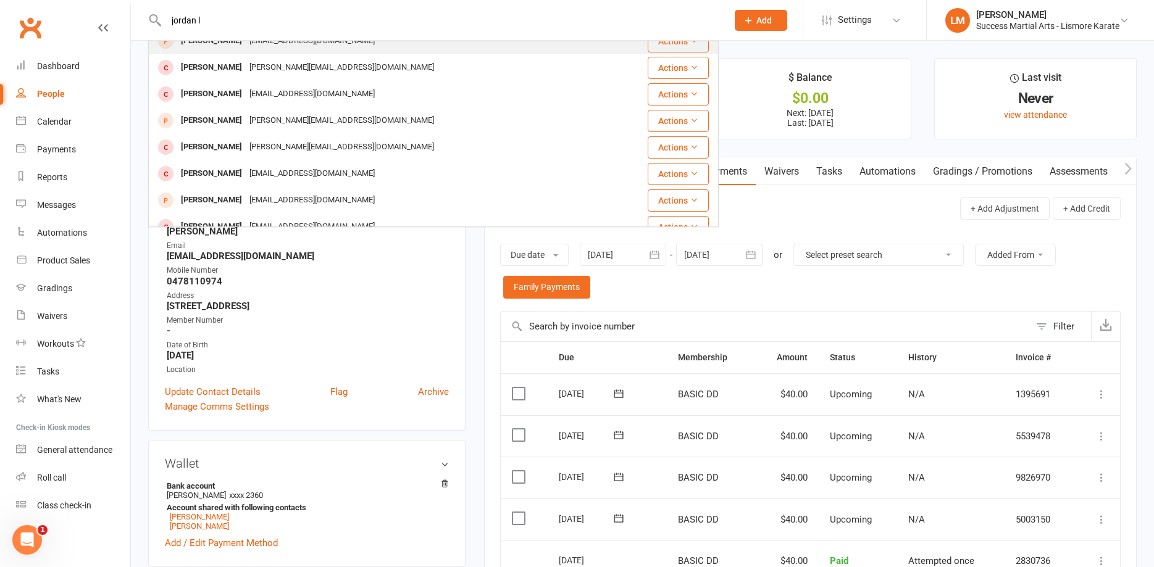
scroll to position [200, 0]
drag, startPoint x: 214, startPoint y: 20, endPoint x: 144, endPoint y: 20, distance: 69.8
click at [162, 20] on input "jordan l" at bounding box center [440, 20] width 556 height 17
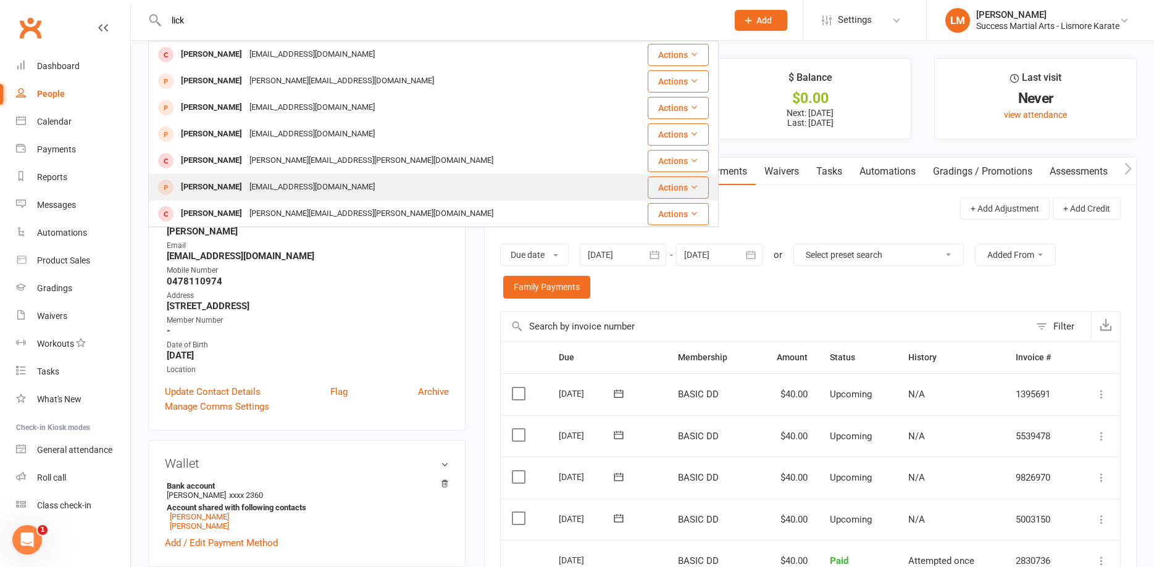
type input "lick"
click at [205, 188] on div "[PERSON_NAME]" at bounding box center [211, 187] width 69 height 18
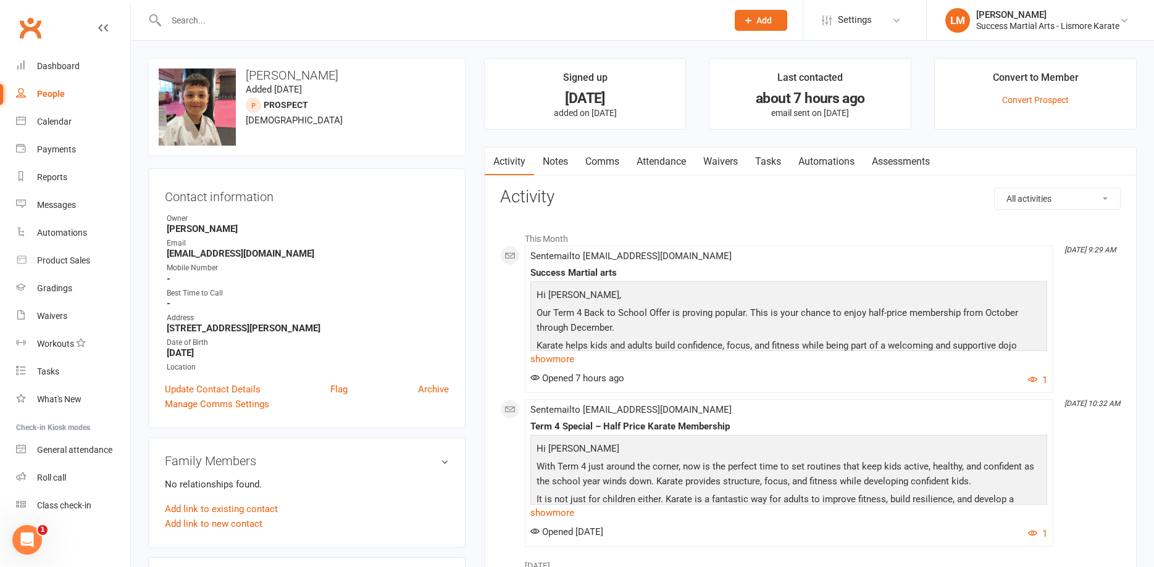
click at [229, 21] on input "text" at bounding box center [440, 20] width 556 height 17
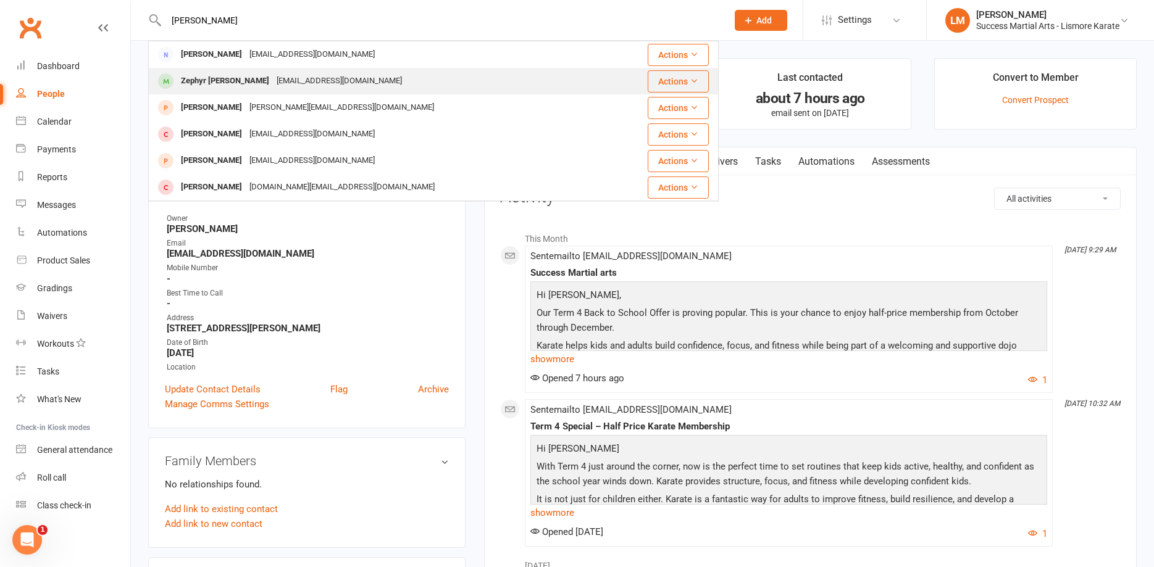
type input "[PERSON_NAME]"
click at [205, 85] on div "Zephyr [PERSON_NAME]" at bounding box center [225, 81] width 96 height 18
